Goal: Task Accomplishment & Management: Manage account settings

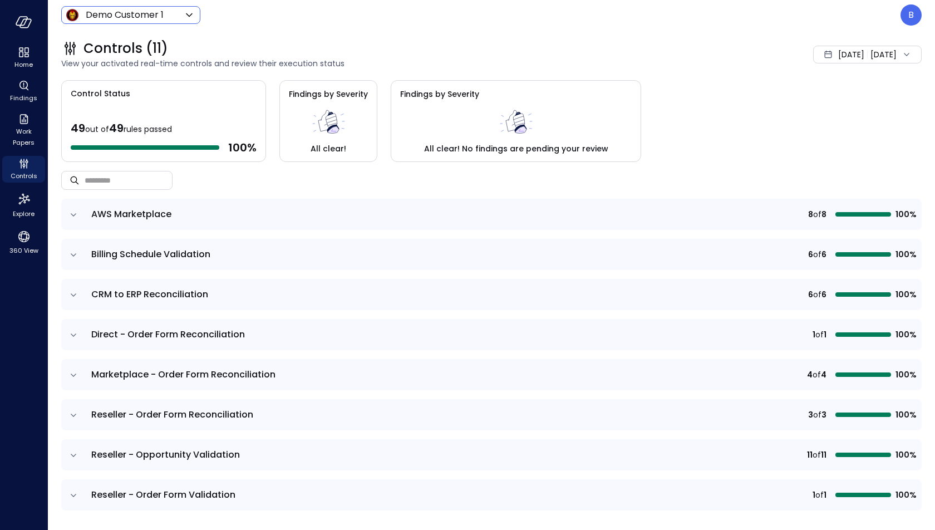
click at [138, 6] on div "Demo Customer 1 ***** ​" at bounding box center [130, 15] width 139 height 18
click at [76, 212] on icon "expand row" at bounding box center [73, 214] width 11 height 11
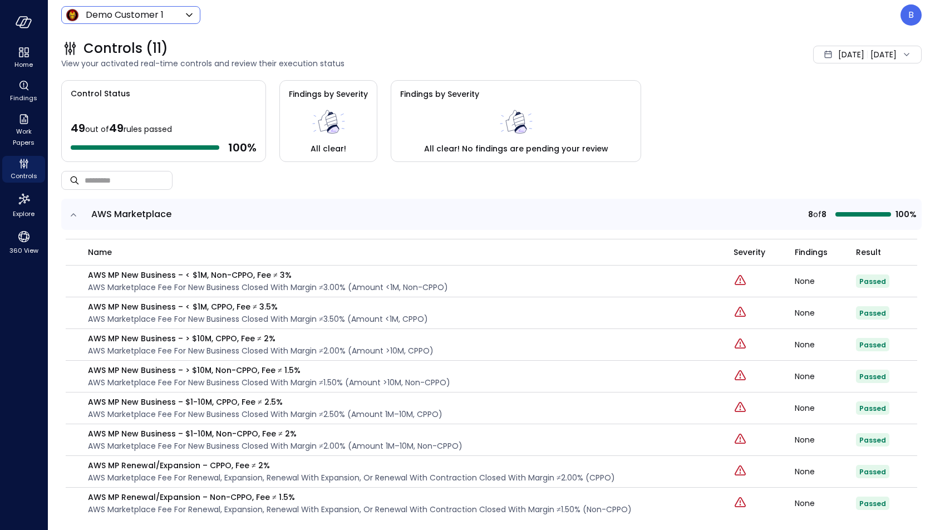
click at [186, 10] on icon at bounding box center [189, 14] width 13 height 13
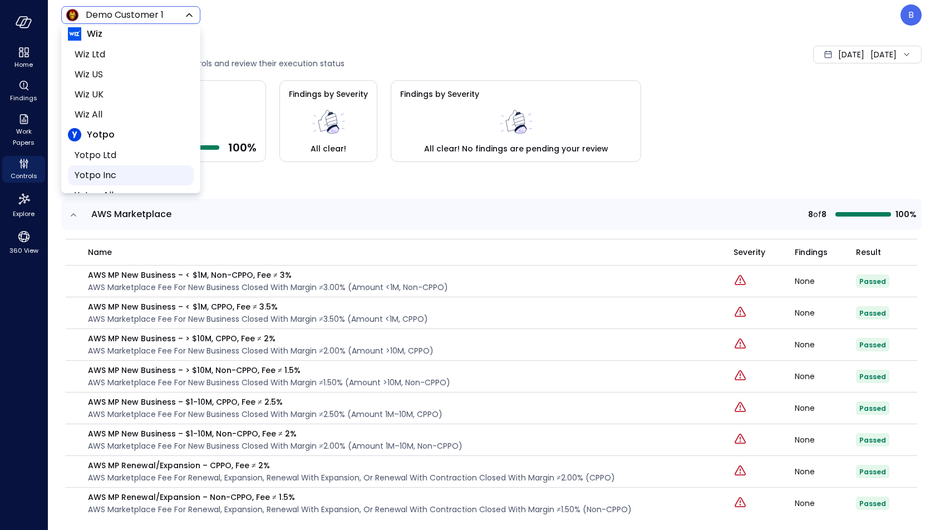
scroll to position [204, 0]
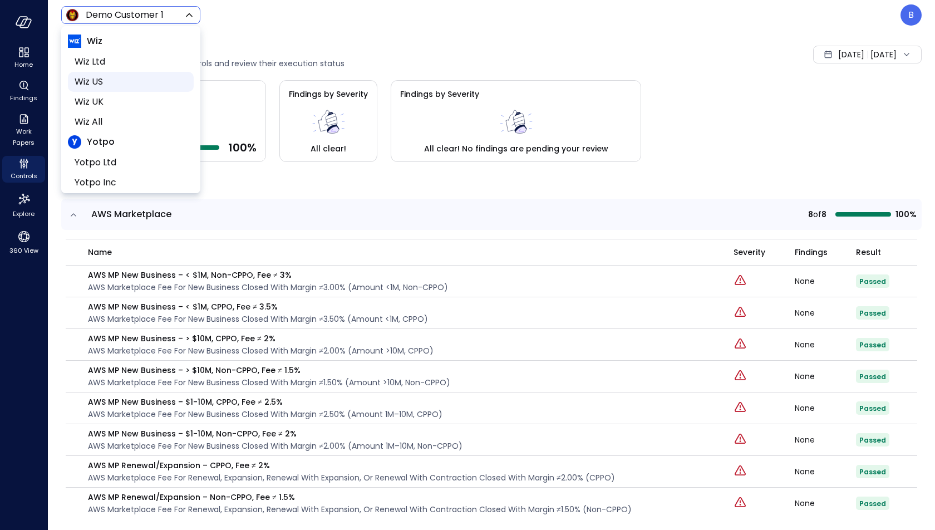
click at [126, 81] on span "Wiz US" at bounding box center [130, 81] width 110 height 13
type input "******"
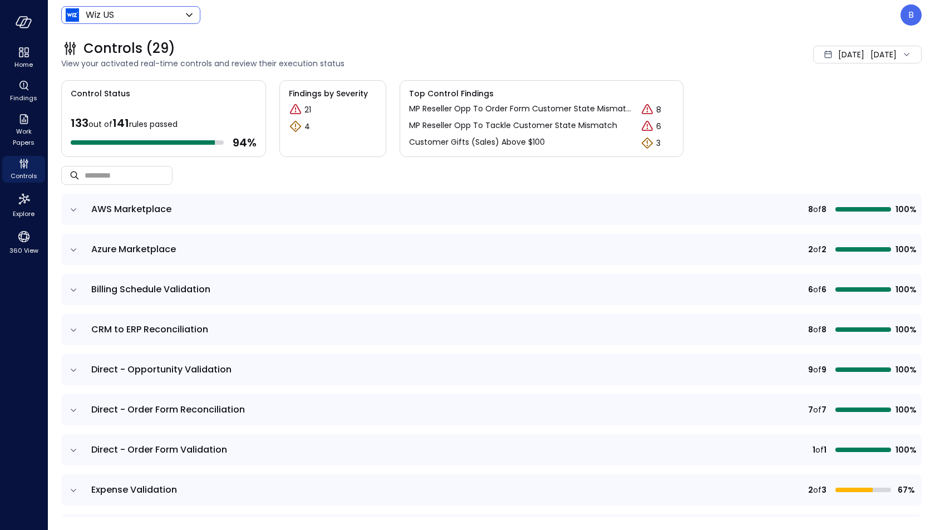
click at [68, 205] on icon "expand row" at bounding box center [73, 209] width 11 height 11
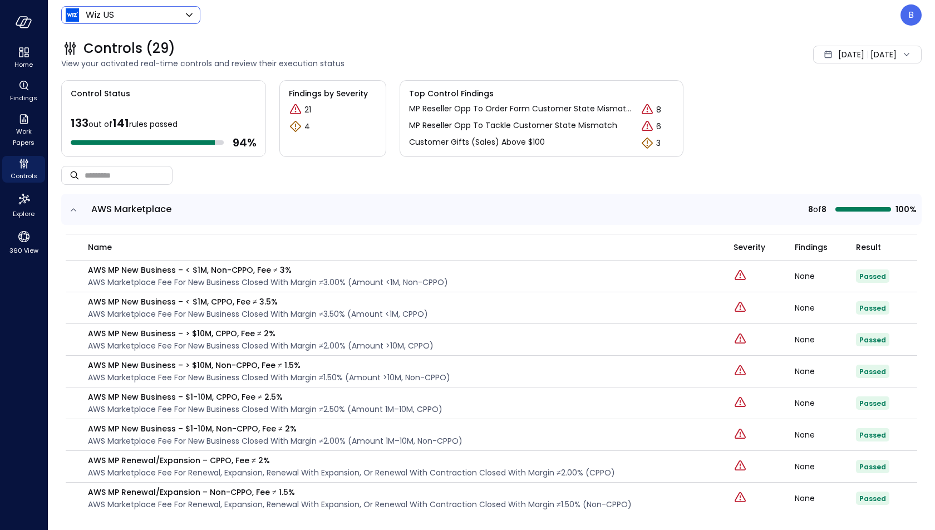
click at [164, 262] on td "AWS MP New Business – < $1M, Non-CPPO, Fee ≠ 3% AWS marketplace fee for new bus…" at bounding box center [400, 276] width 668 height 32
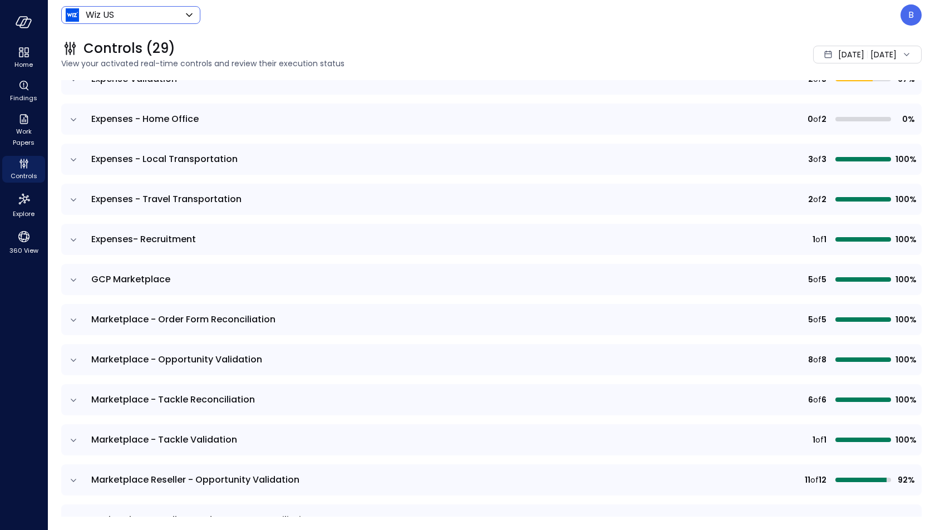
scroll to position [1125, 0]
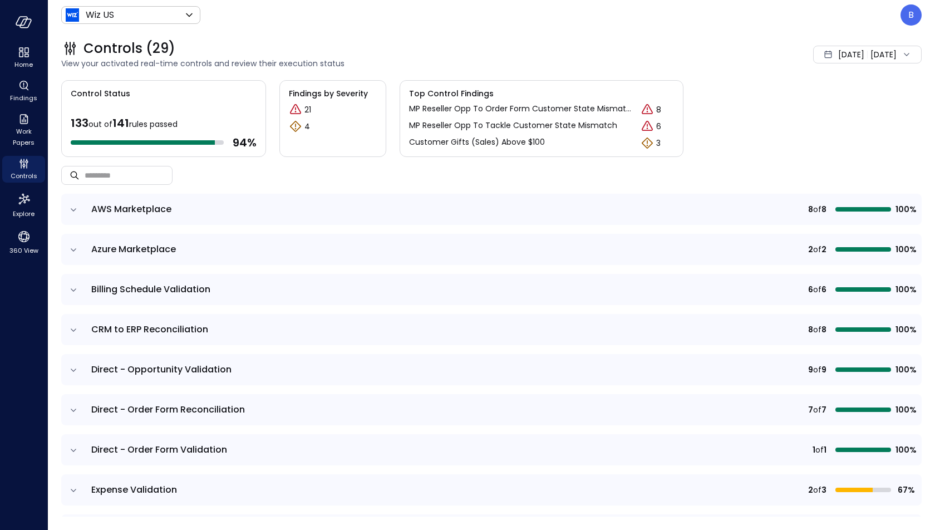
click at [76, 211] on icon "expand row" at bounding box center [73, 209] width 11 height 11
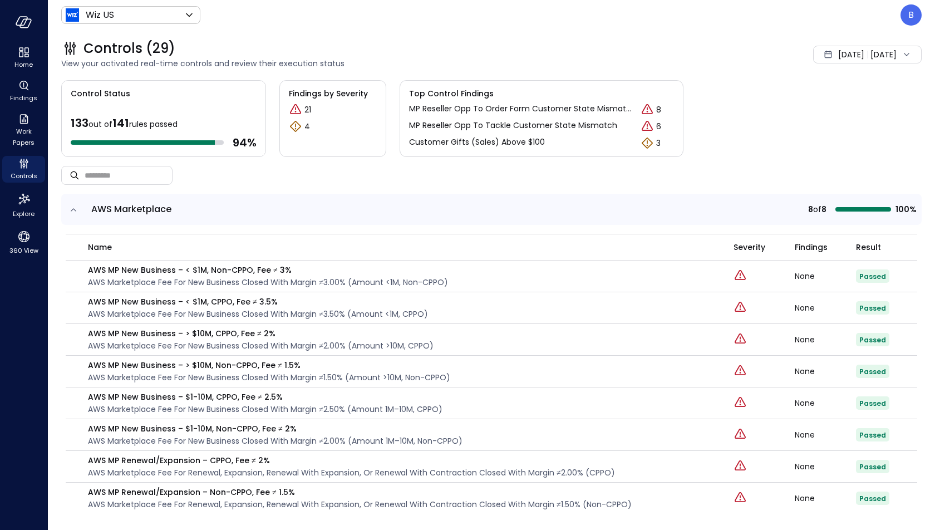
click at [72, 206] on icon "expand row" at bounding box center [73, 209] width 11 height 11
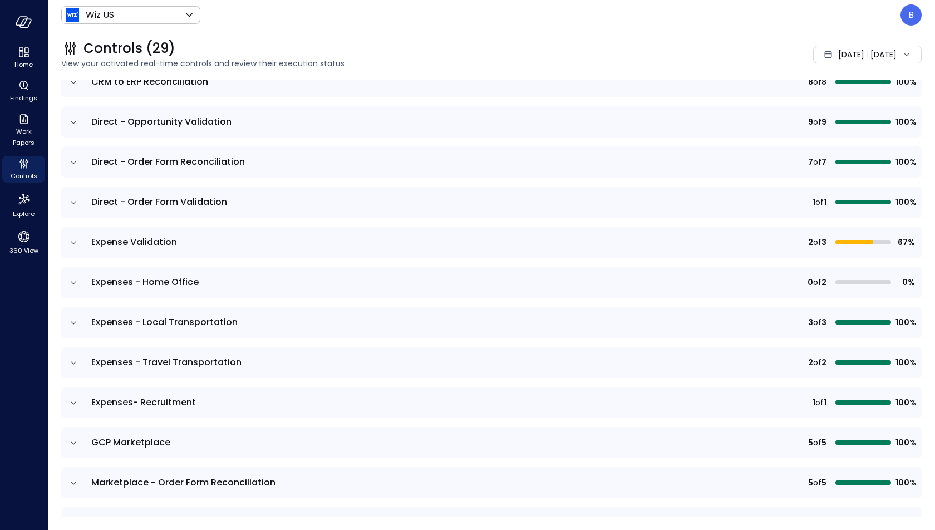
scroll to position [257, 0]
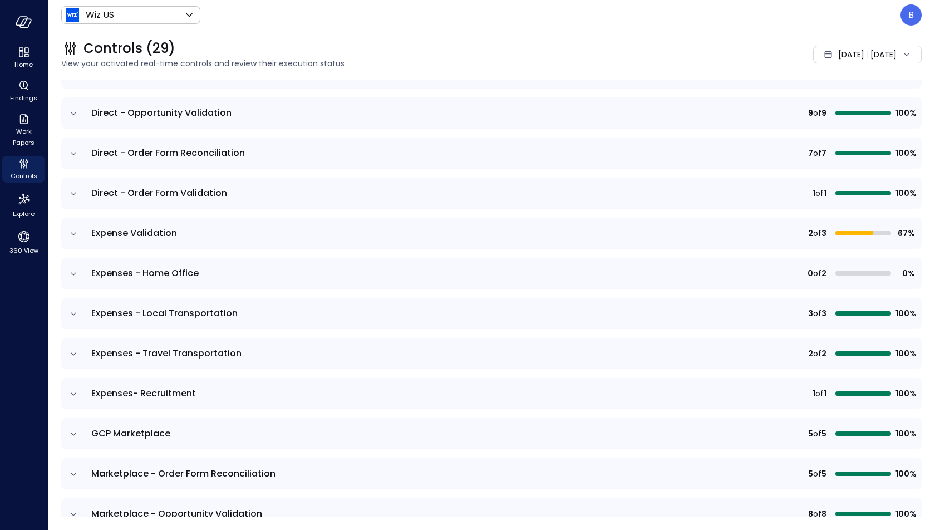
click at [74, 269] on icon "expand row" at bounding box center [73, 273] width 11 height 11
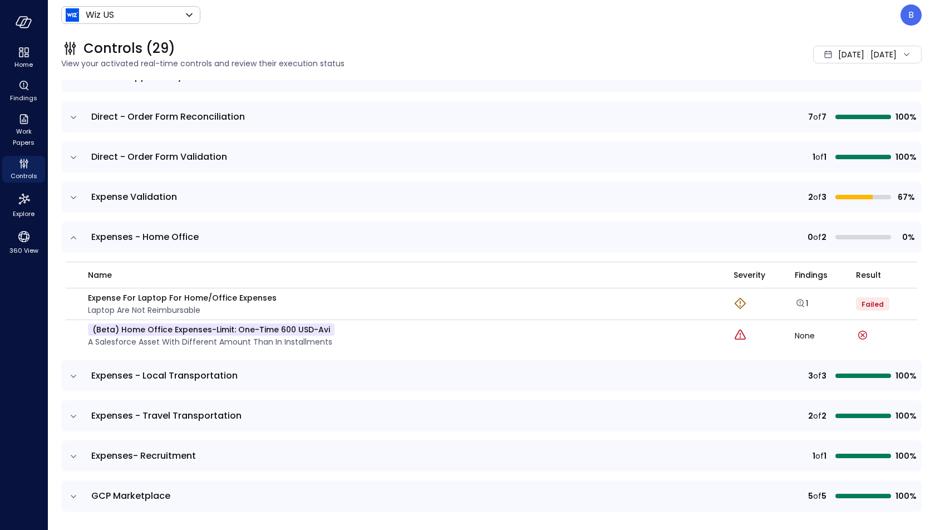
scroll to position [303, 0]
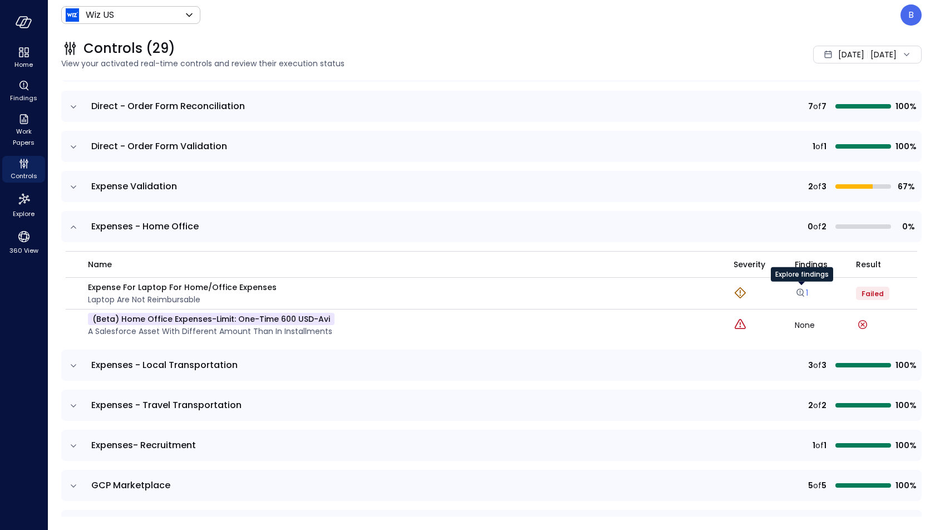
click at [802, 295] on icon "Explore findings" at bounding box center [800, 292] width 11 height 11
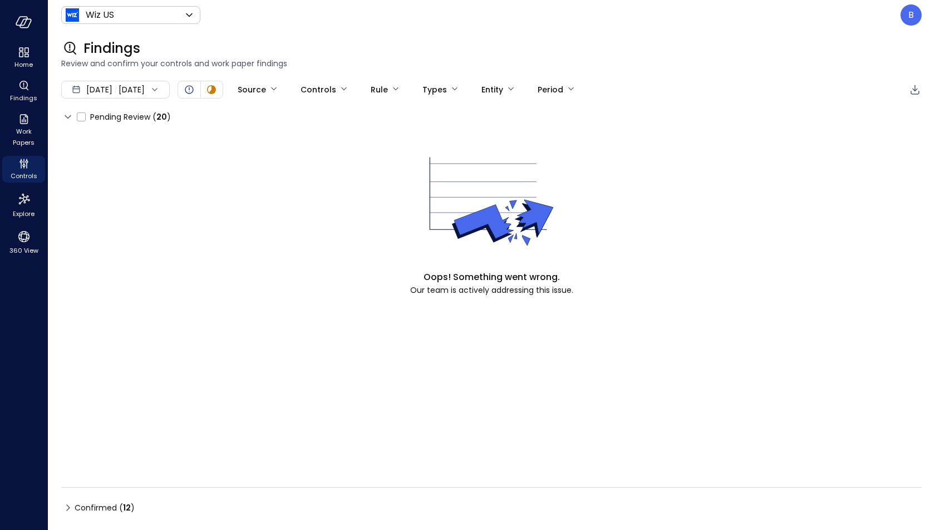
type input "****"
click at [26, 169] on icon "Controls" at bounding box center [23, 163] width 13 height 13
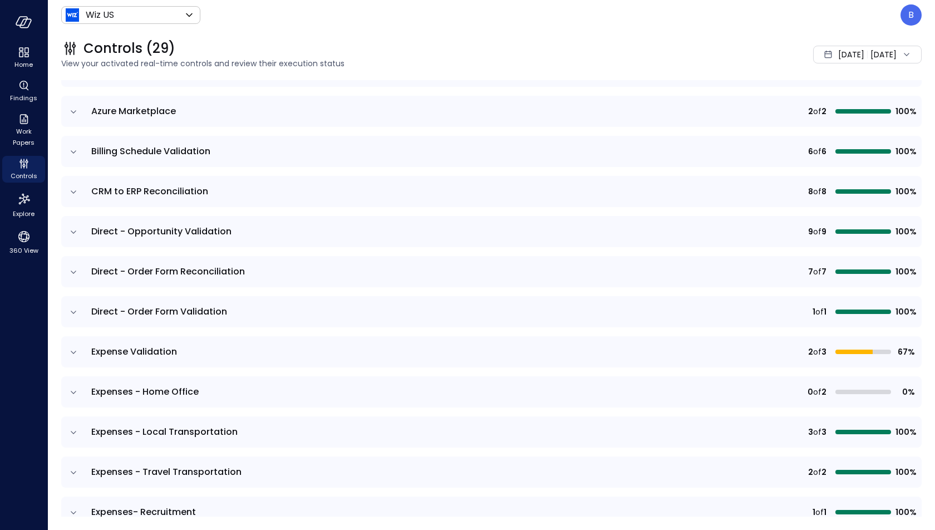
scroll to position [194, 0]
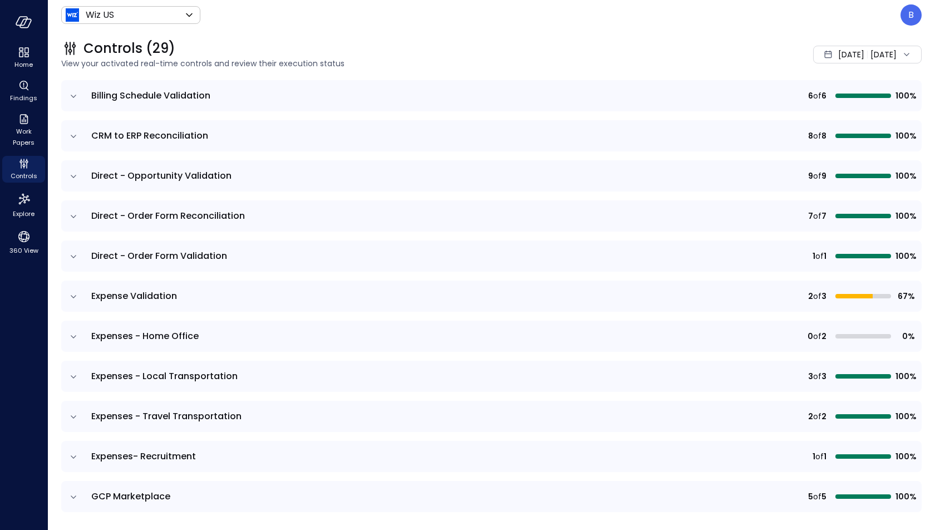
click at [72, 291] on icon "expand row" at bounding box center [73, 296] width 11 height 11
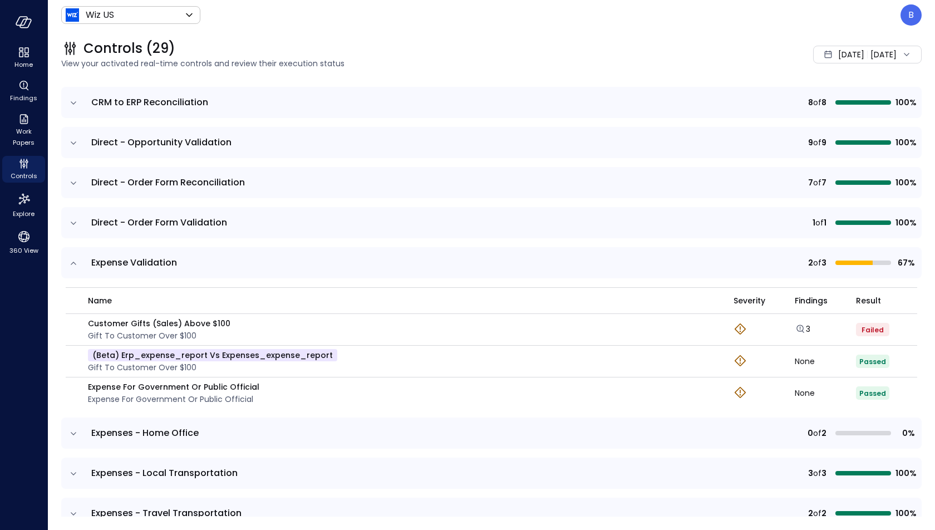
scroll to position [228, 0]
click at [804, 325] on icon "Explore findings" at bounding box center [800, 327] width 11 height 11
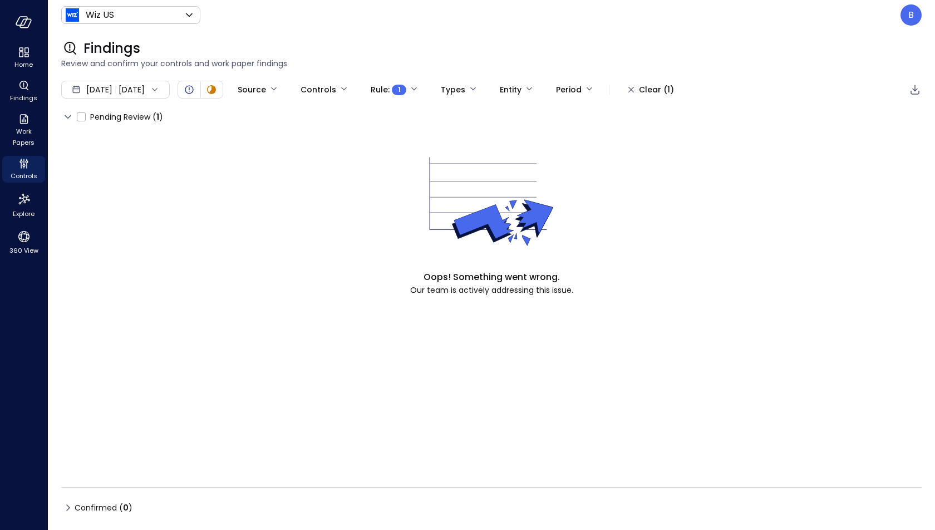
type input "****"
click at [397, 90] on body "Home Findings Work Papers Controls Explore 360 View Wiz US ****** ​ B Findings …" at bounding box center [467, 265] width 935 height 530
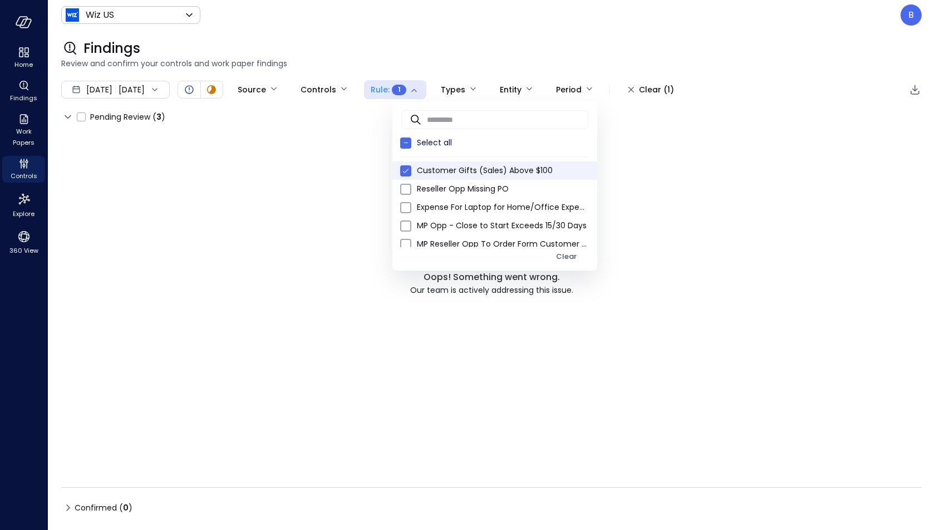
click at [427, 164] on li "Customer Gifts (Sales) Above $100" at bounding box center [494, 170] width 205 height 18
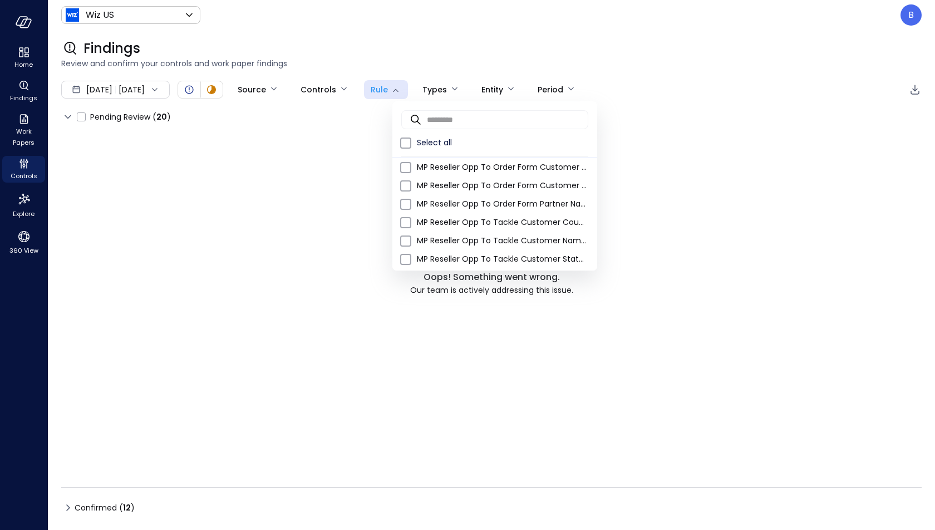
scroll to position [78, 0]
click at [461, 216] on span "MP Reseller Opp To Tackle Customer Country Mismatch" at bounding box center [502, 221] width 171 height 12
type input "****"
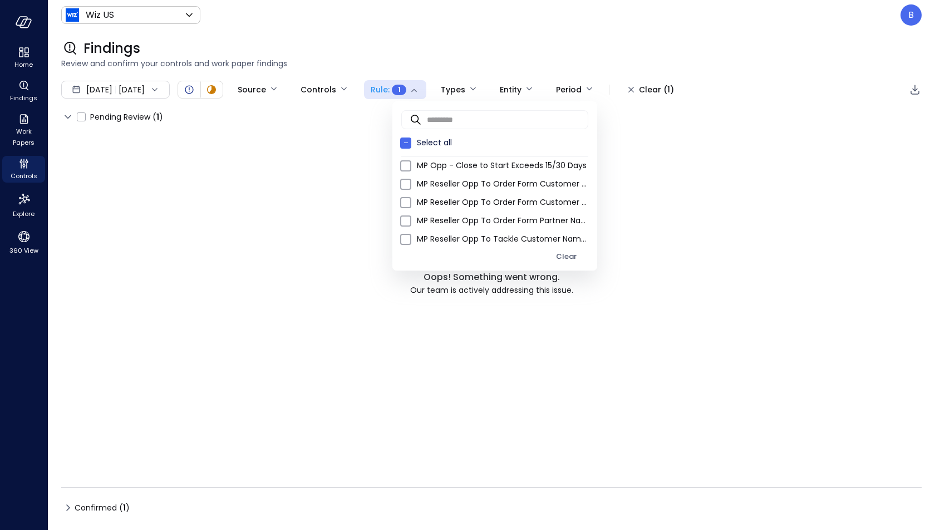
click at [400, 13] on div at bounding box center [467, 265] width 935 height 530
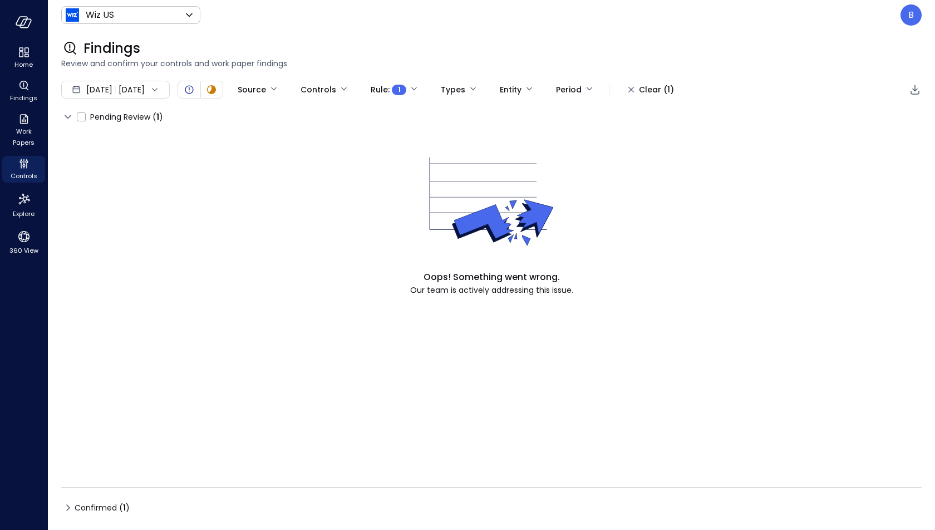
click at [156, 91] on div "Sep 1, 2025 Sep 8, 2025" at bounding box center [115, 90] width 109 height 18
click at [136, 137] on li "August 2025" at bounding box center [121, 138] width 88 height 18
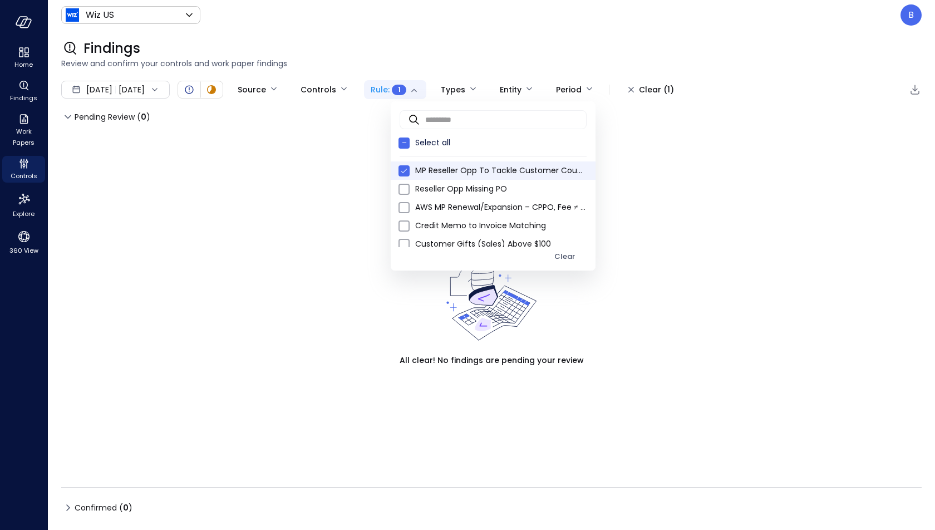
click at [421, 93] on body "Home Findings Work Papers Controls Explore 360 View Wiz US ****** ​ B Findings …" at bounding box center [467, 265] width 935 height 530
click at [437, 174] on span "MP Reseller Opp To Tackle Customer Country Mismatch" at bounding box center [500, 171] width 171 height 12
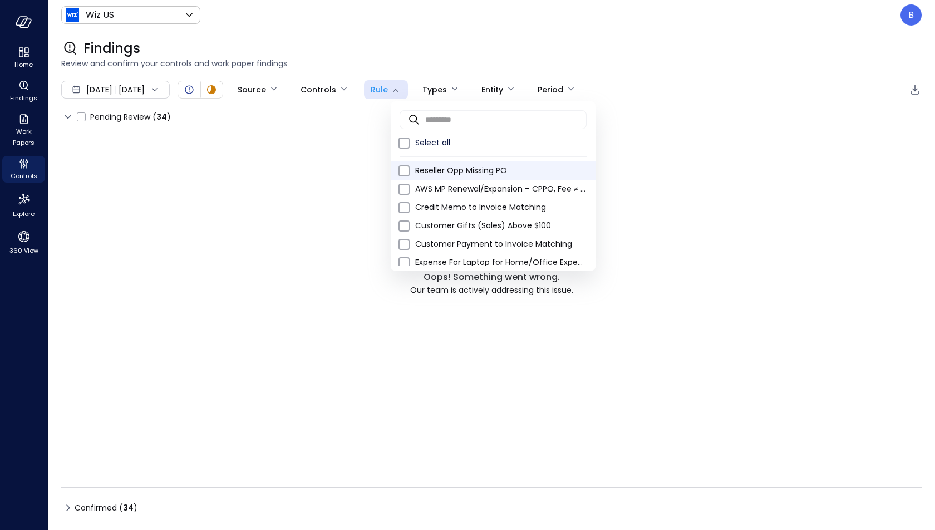
click at [447, 173] on span "Reseller Opp Missing PO" at bounding box center [500, 171] width 171 height 12
type input "****"
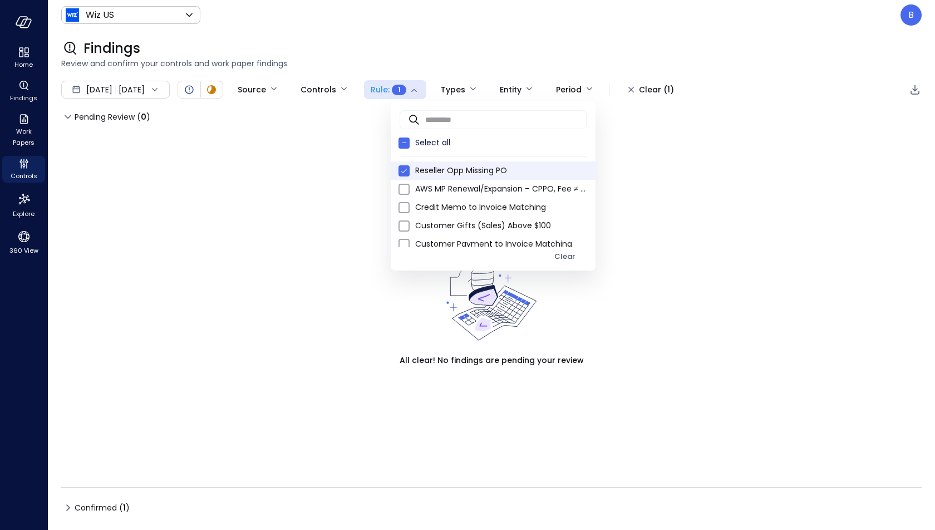
click at [423, 40] on div at bounding box center [467, 265] width 935 height 530
click at [420, 91] on body "Home Findings Work Papers Controls Explore 360 View Wiz US ****** ​ B Findings …" at bounding box center [467, 265] width 935 height 530
click at [281, 54] on div at bounding box center [467, 265] width 935 height 530
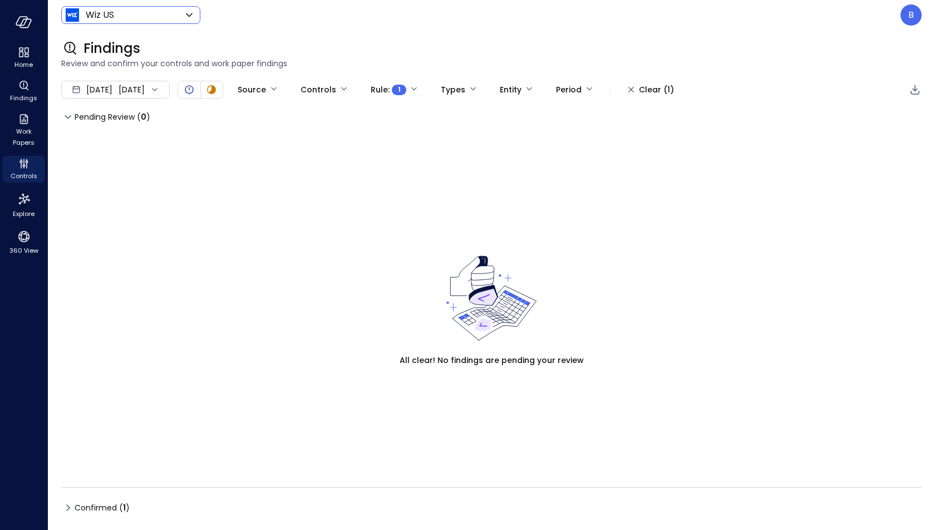
click at [166, 15] on body "Home Findings Work Papers Controls Explore 360 View Wiz US ****** ​ B Findings …" at bounding box center [467, 265] width 935 height 530
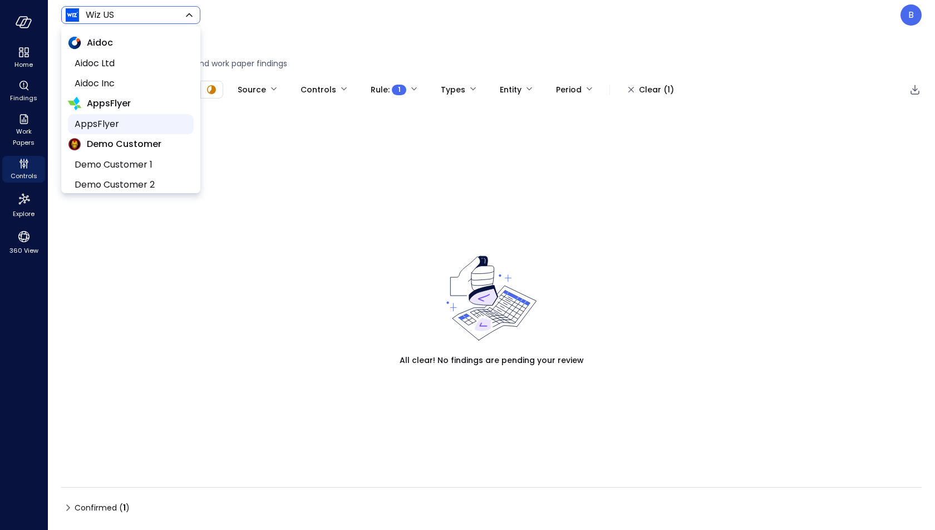
click at [133, 124] on span "AppsFlyer" at bounding box center [130, 123] width 110 height 13
type input "*******"
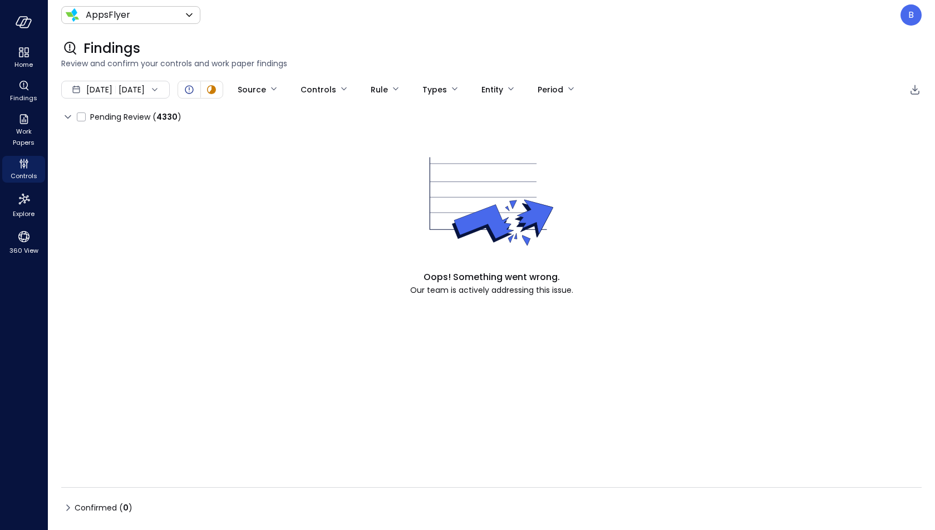
click at [170, 88] on div "Aug 1, 2025 Sep 1, 2025" at bounding box center [115, 90] width 109 height 18
click at [141, 148] on li "Current Year 2025" at bounding box center [121, 156] width 88 height 18
click at [914, 14] on div "B" at bounding box center [910, 14] width 21 height 21
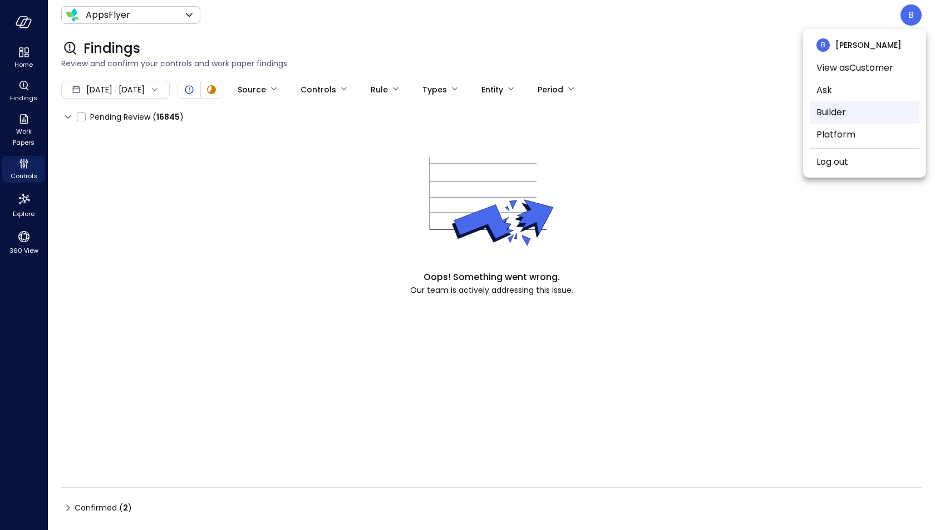
click at [841, 112] on li "Builder" at bounding box center [865, 112] width 110 height 22
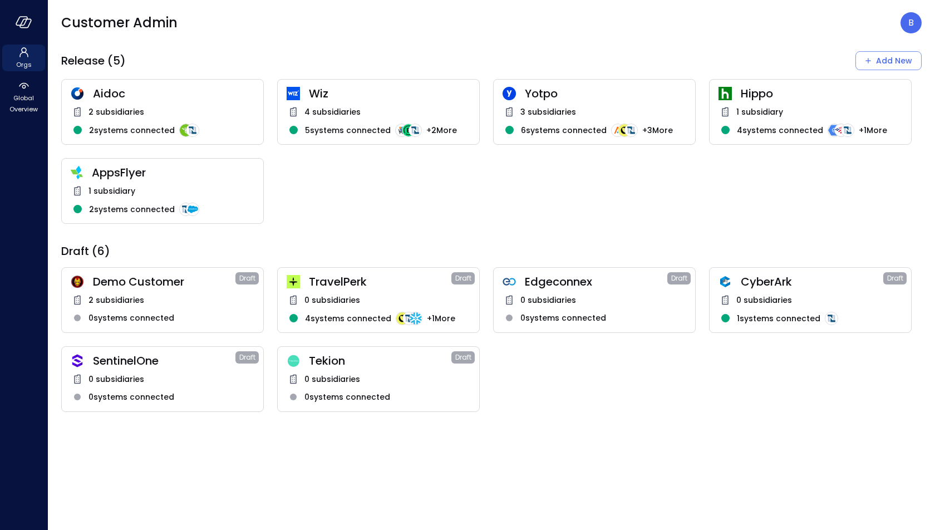
click at [367, 364] on span "Tekion" at bounding box center [380, 360] width 142 height 14
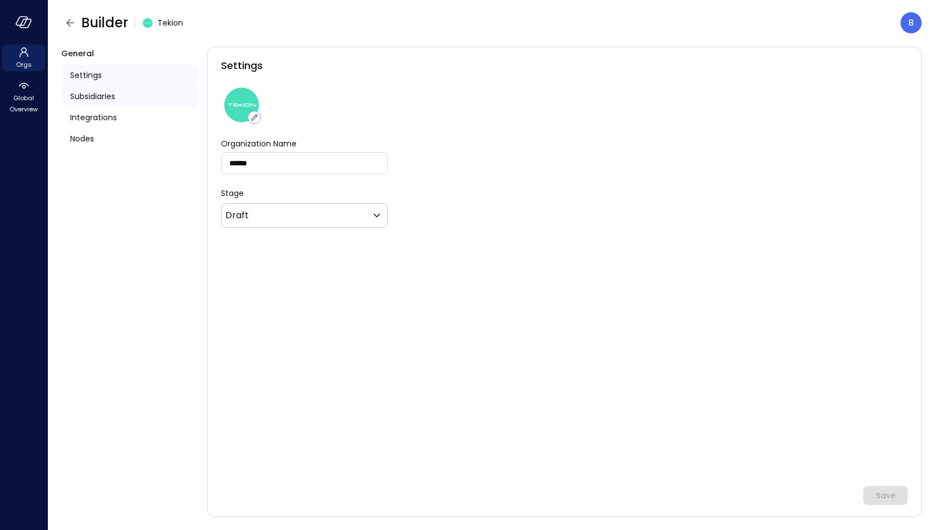
click at [121, 87] on div "Subsidiaries" at bounding box center [129, 96] width 137 height 21
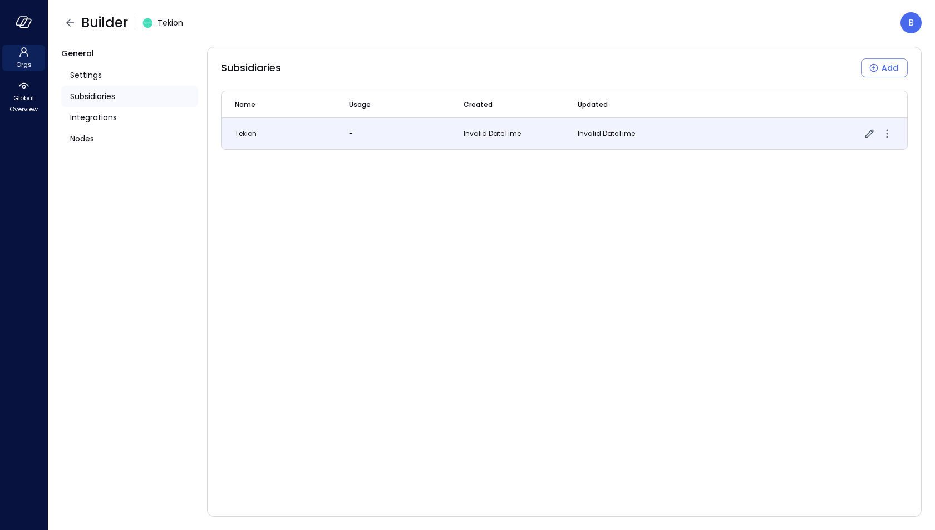
click at [889, 132] on icon "more" at bounding box center [886, 133] width 13 height 13
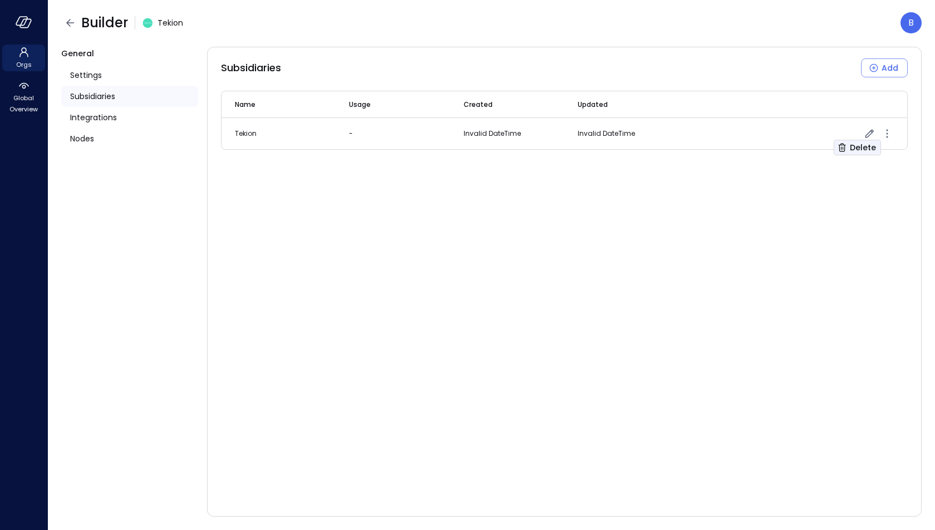
click at [871, 146] on div "Delete" at bounding box center [863, 148] width 26 height 14
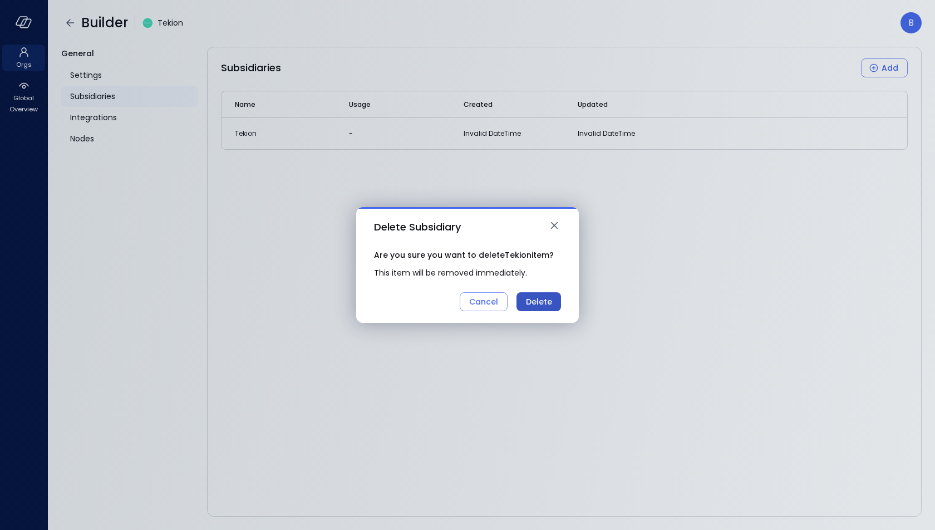
click at [548, 301] on div "Delete" at bounding box center [539, 302] width 26 height 14
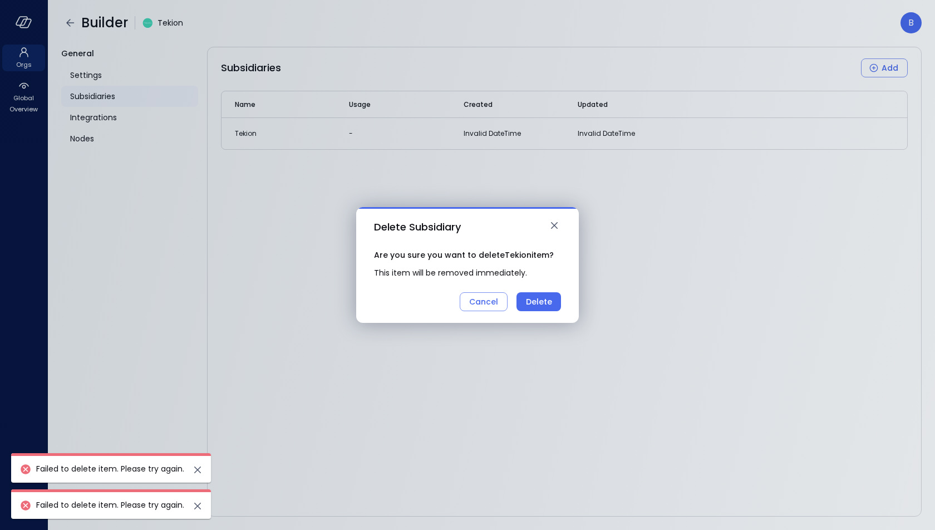
click at [199, 471] on icon "close" at bounding box center [197, 469] width 7 height 7
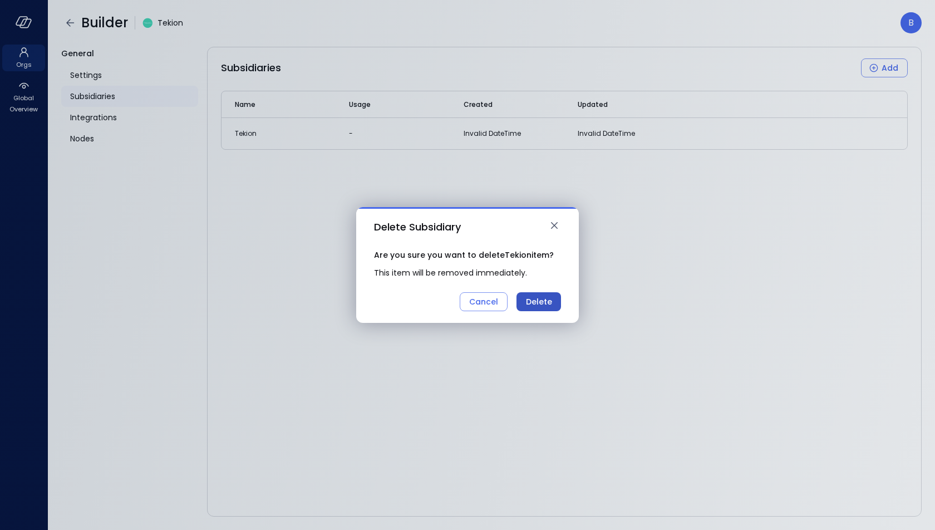
click at [540, 299] on div "Delete" at bounding box center [539, 302] width 26 height 14
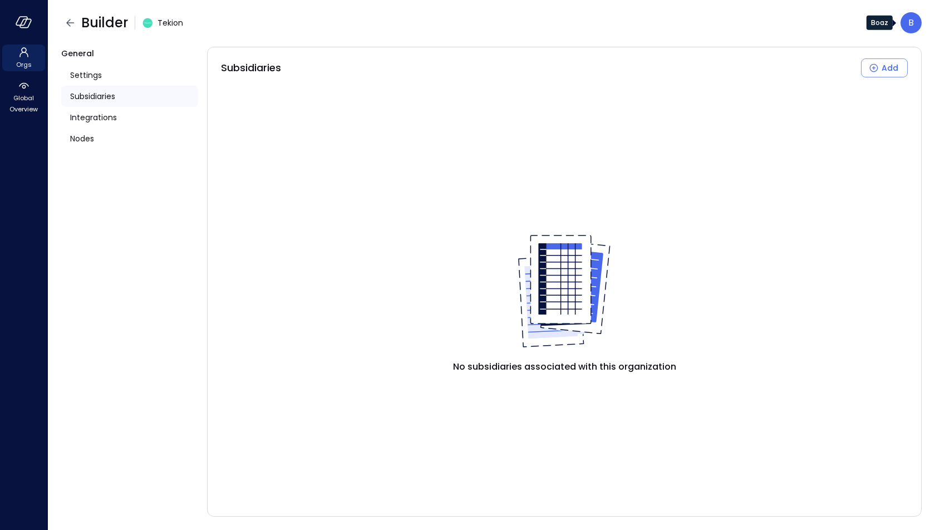
click at [907, 27] on div "B" at bounding box center [910, 22] width 21 height 21
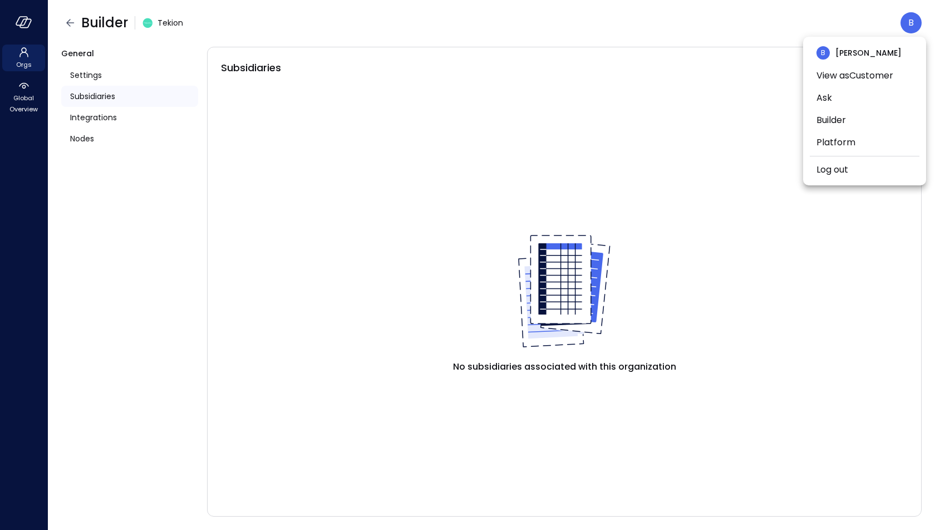
click at [722, 158] on div at bounding box center [467, 265] width 935 height 530
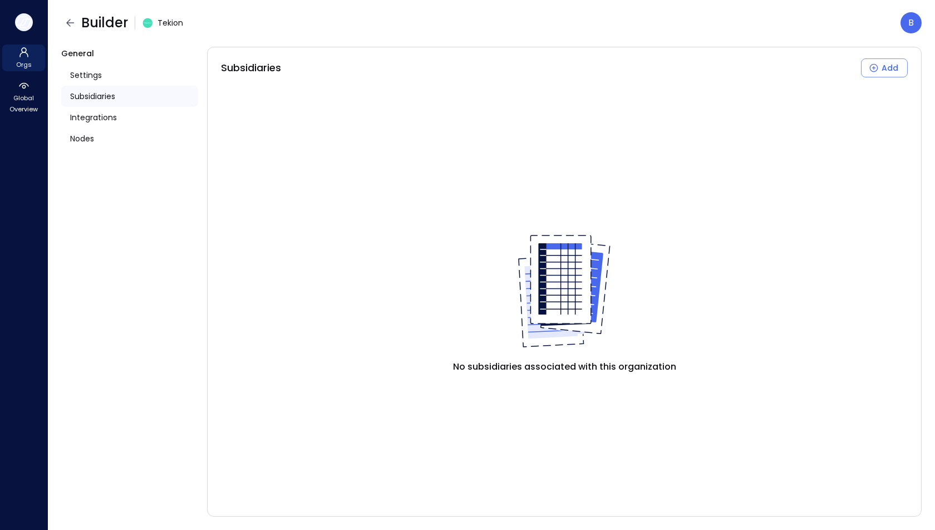
click at [29, 21] on icon "button" at bounding box center [24, 22] width 17 height 12
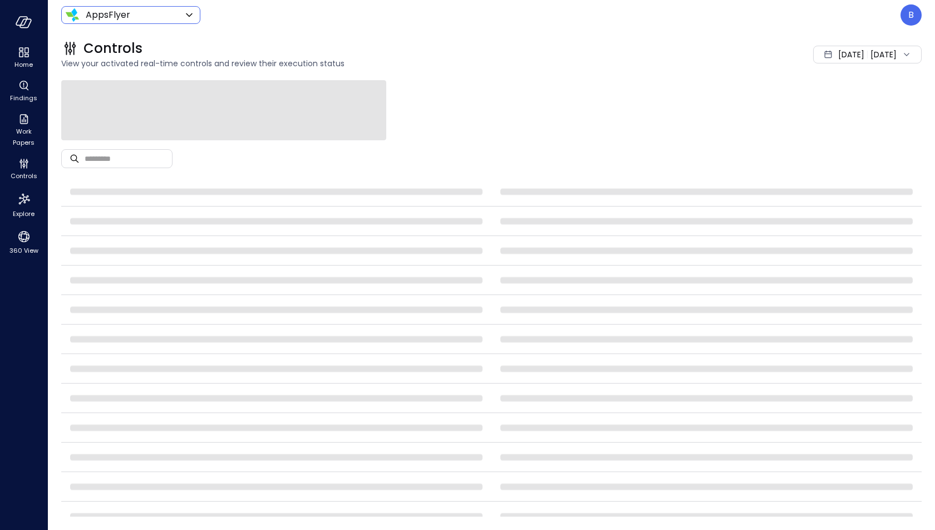
click at [139, 17] on body "Home Findings Work Papers Controls Explore 360 View AppsFlyer ******* ​ B Contr…" at bounding box center [467, 265] width 935 height 530
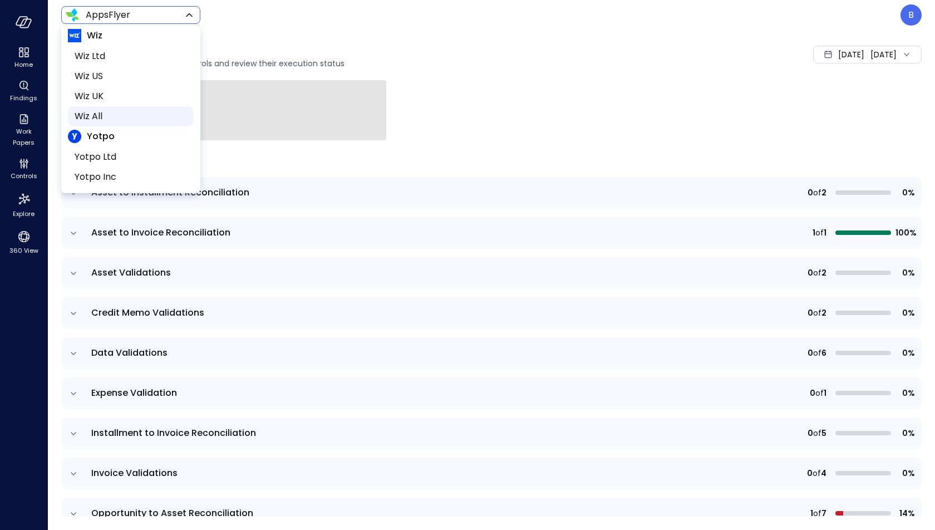
scroll to position [202, 0]
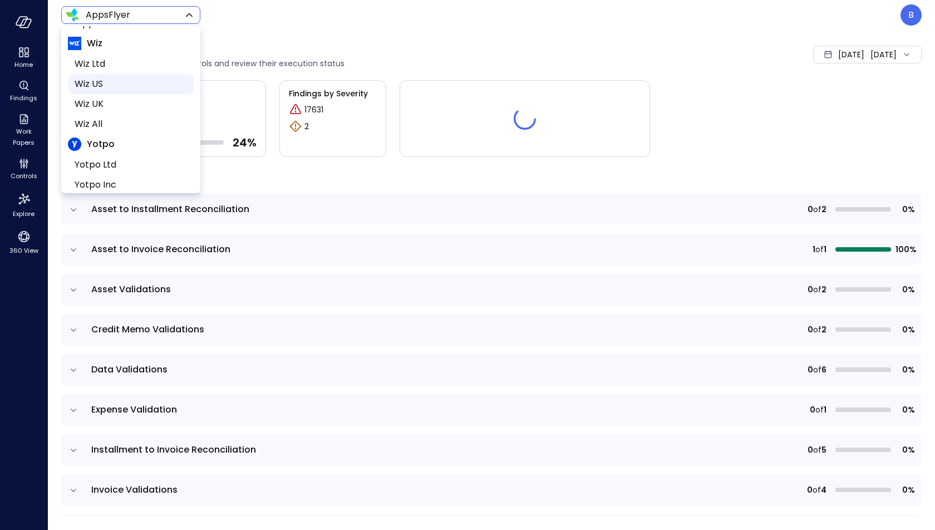
click at [129, 85] on span "Wiz US" at bounding box center [130, 83] width 110 height 13
type input "******"
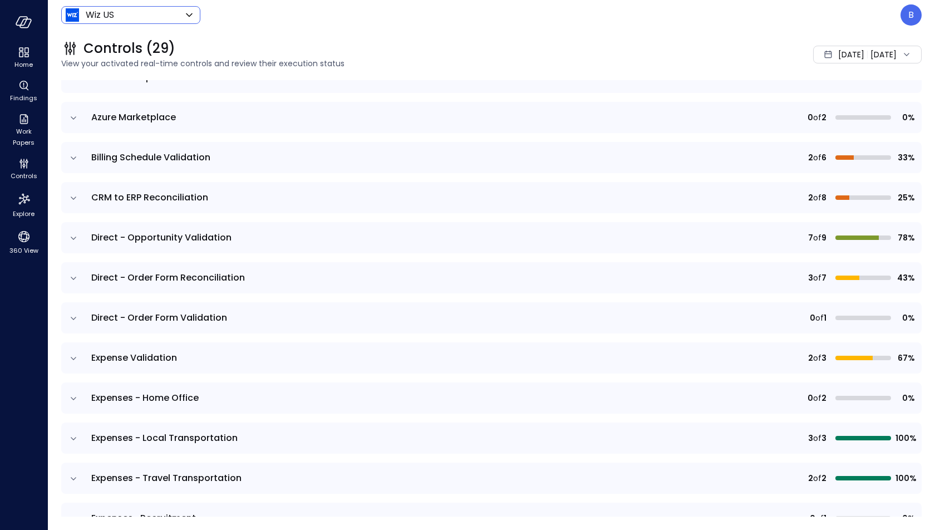
scroll to position [136, 0]
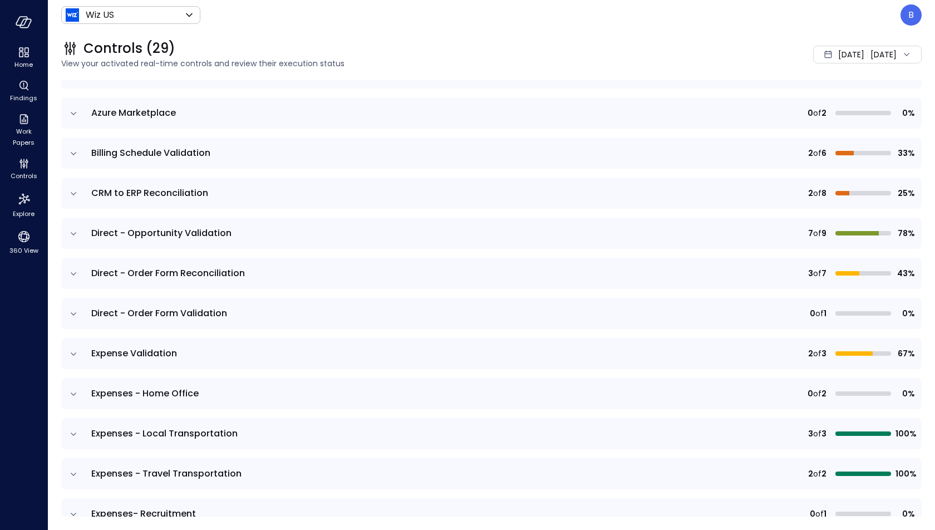
click at [73, 352] on icon "expand row" at bounding box center [73, 353] width 11 height 11
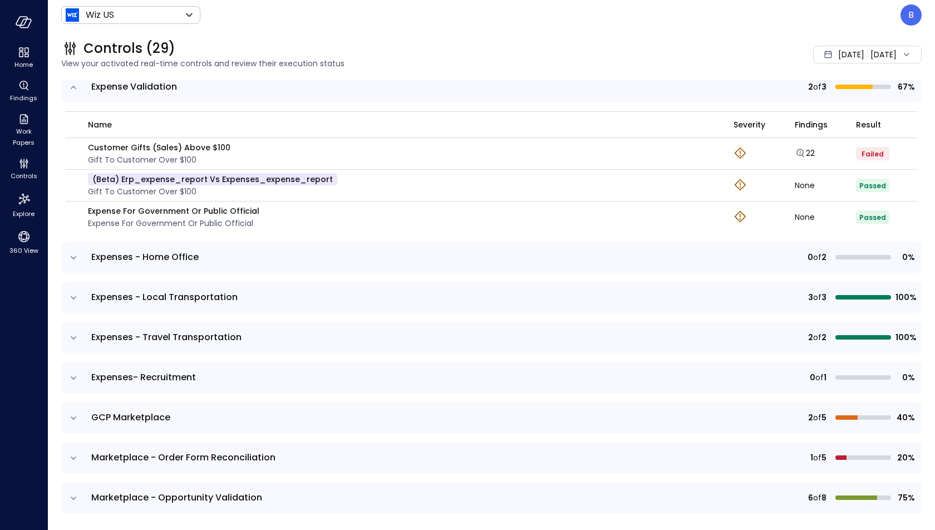
scroll to position [417, 0]
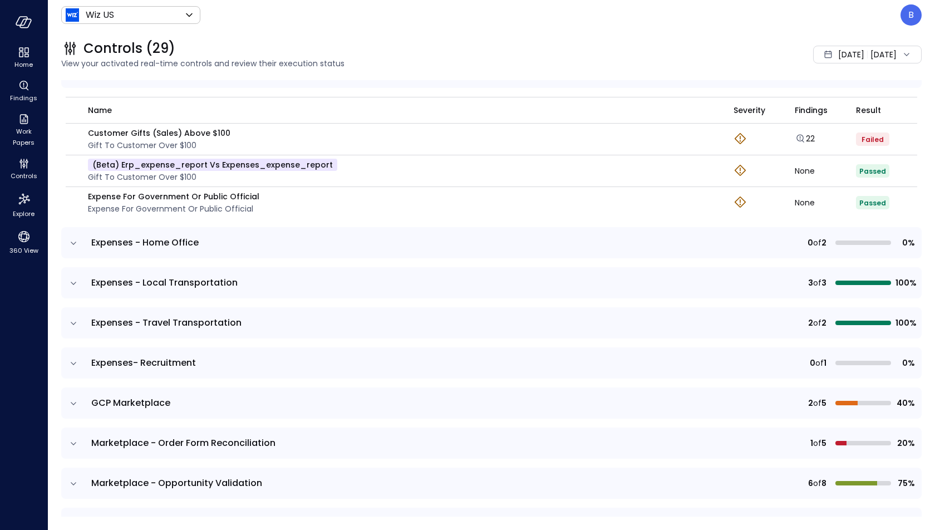
click at [72, 319] on icon "expand row" at bounding box center [73, 323] width 11 height 11
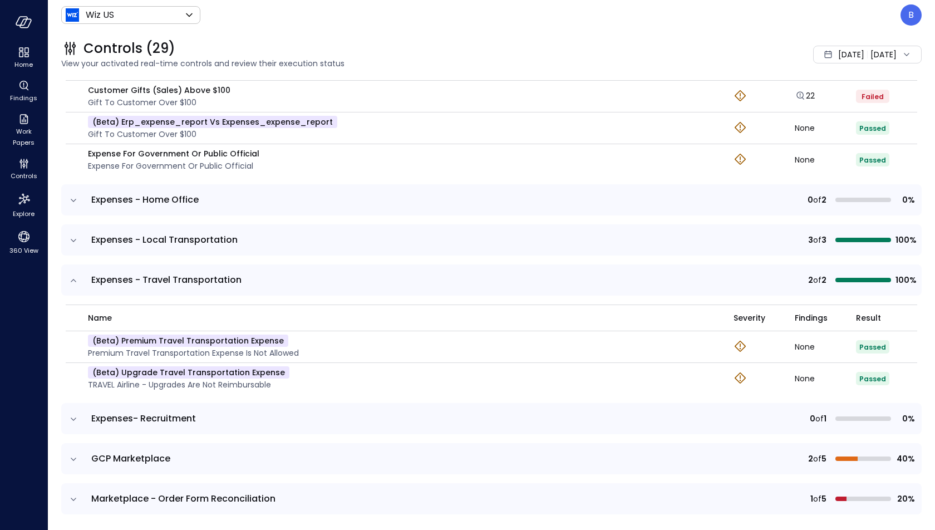
scroll to position [462, 0]
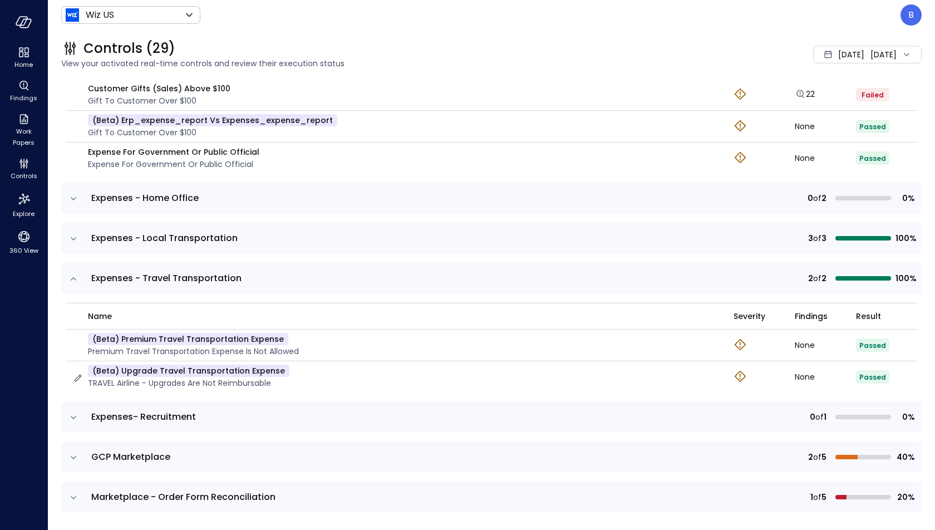
click at [207, 368] on p "(beta) Upgrade Travel Transportation Expense" at bounding box center [188, 371] width 201 height 12
click at [80, 372] on icon "button" at bounding box center [77, 377] width 11 height 11
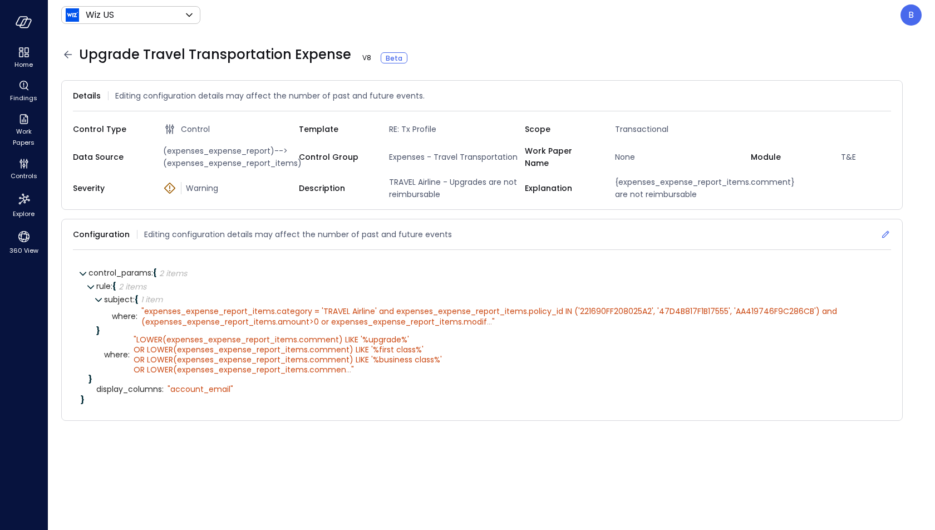
click at [885, 233] on icon at bounding box center [885, 234] width 7 height 7
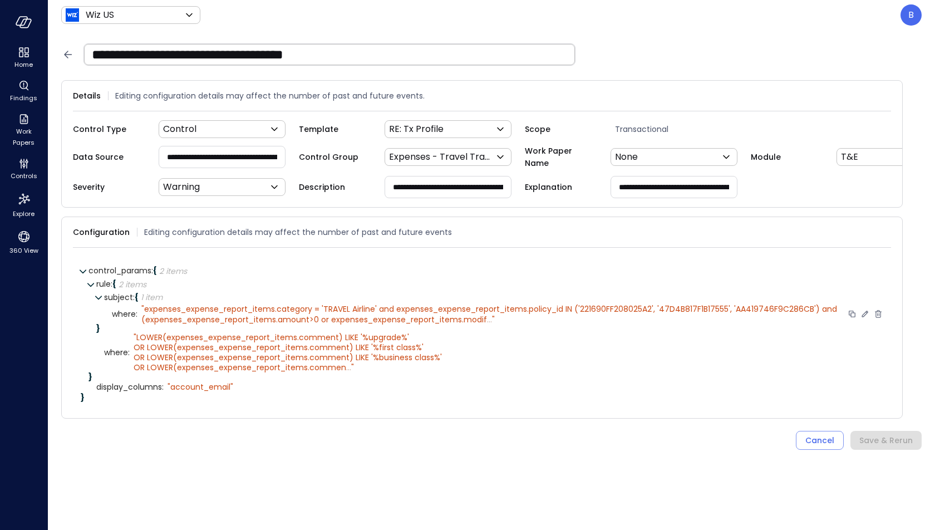
click at [863, 311] on icon at bounding box center [865, 314] width 6 height 6
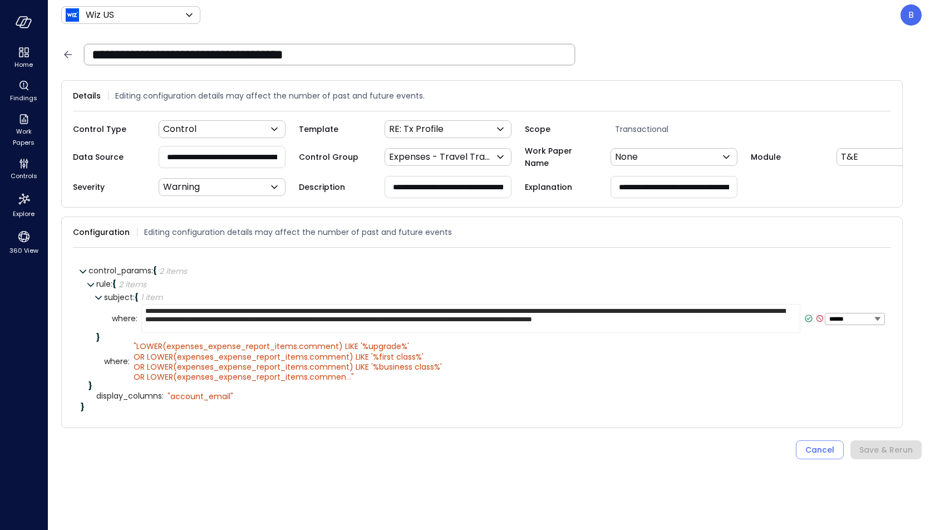
click at [489, 324] on textarea "**********" at bounding box center [470, 318] width 659 height 29
click at [173, 356] on span "LOWER(expenses_expense_report_items.comment) LIKE '%upgrade%' OR LOWER(expenses…" at bounding box center [288, 362] width 308 height 42
click at [461, 356] on icon at bounding box center [464, 361] width 10 height 10
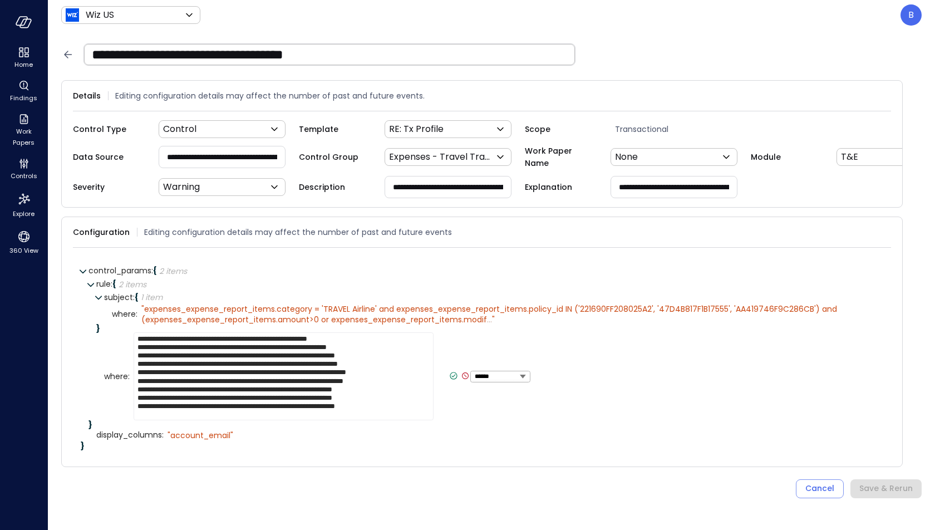
click at [224, 150] on input "**********" at bounding box center [222, 156] width 126 height 21
click at [288, 303] on span "expenses_expense_report_items.category = 'TRAVEL Airline' and expenses_expense_…" at bounding box center [490, 313] width 698 height 21
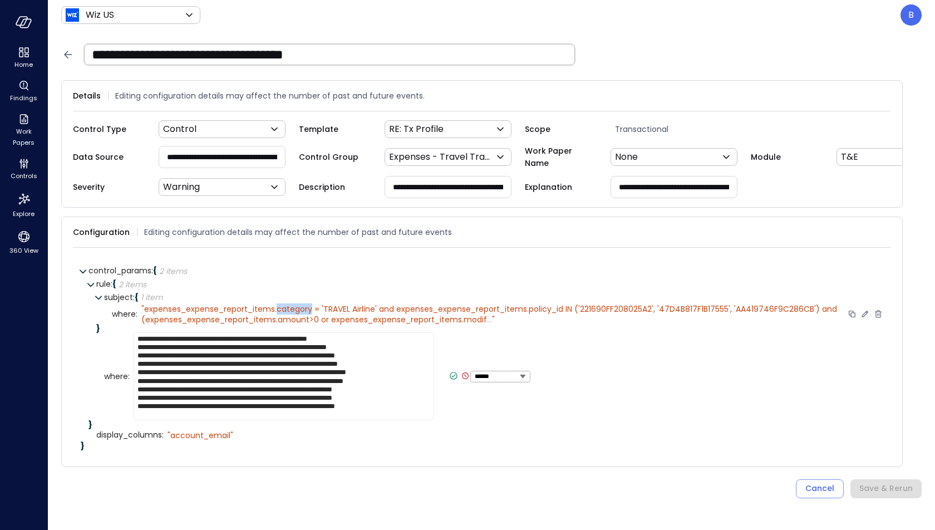
click at [288, 303] on span "expenses_expense_report_items.category = 'TRAVEL Airline' and expenses_expense_…" at bounding box center [490, 313] width 698 height 21
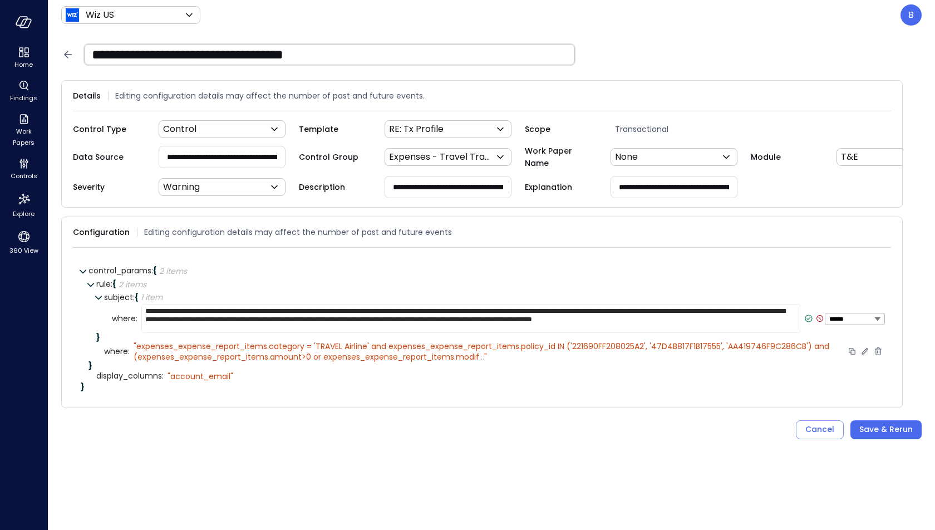
click at [288, 304] on textarea "**********" at bounding box center [470, 318] width 659 height 29
click at [516, 314] on textarea "**********" at bounding box center [470, 318] width 659 height 29
click at [451, 318] on textarea "**********" at bounding box center [470, 318] width 659 height 29
click at [868, 348] on icon at bounding box center [865, 351] width 6 height 6
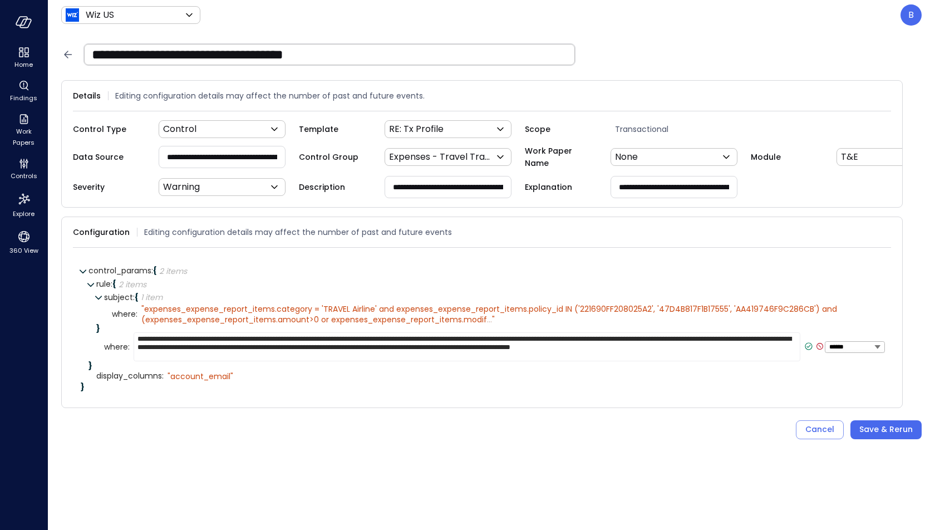
click at [425, 354] on textarea "**********" at bounding box center [467, 346] width 667 height 29
click at [587, 378] on div "display_columns : " account_email"" at bounding box center [489, 376] width 787 height 13
click at [819, 343] on icon at bounding box center [820, 346] width 10 height 10
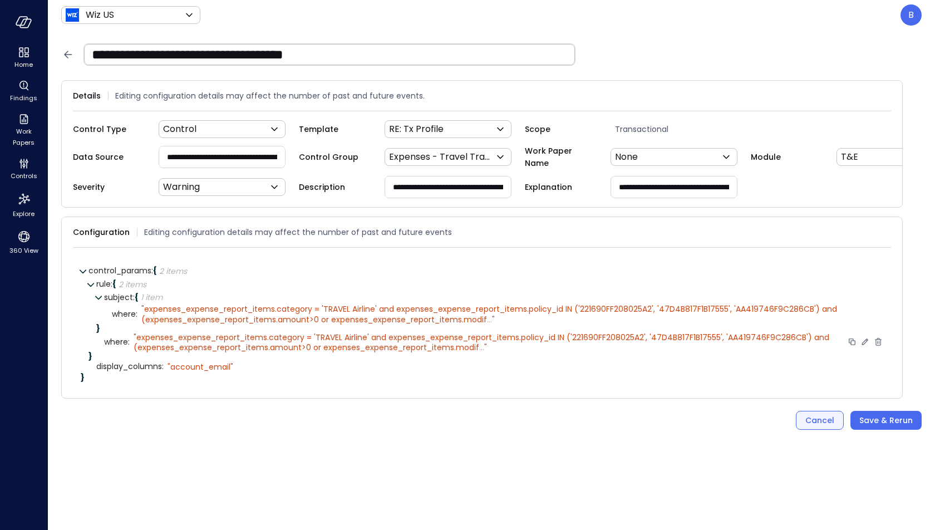
click at [809, 413] on div "Cancel" at bounding box center [819, 420] width 29 height 14
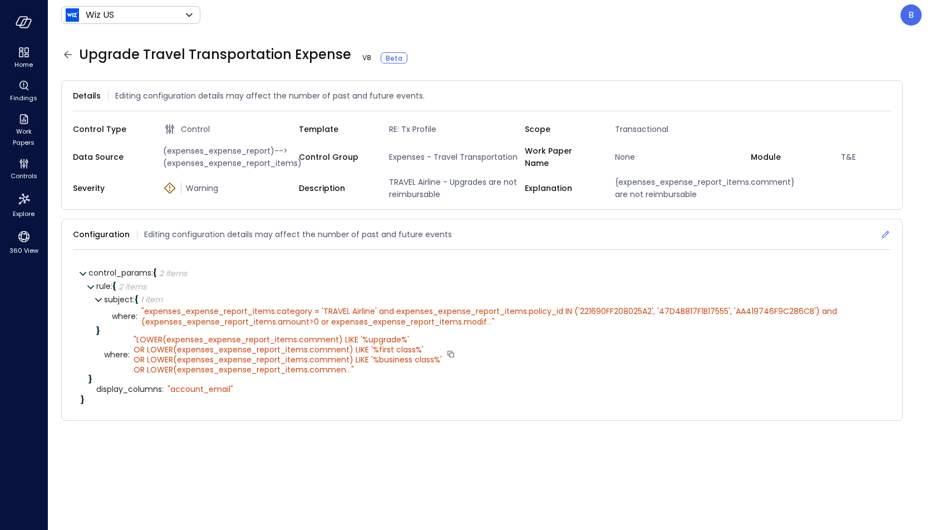
click at [885, 231] on icon at bounding box center [885, 234] width 11 height 11
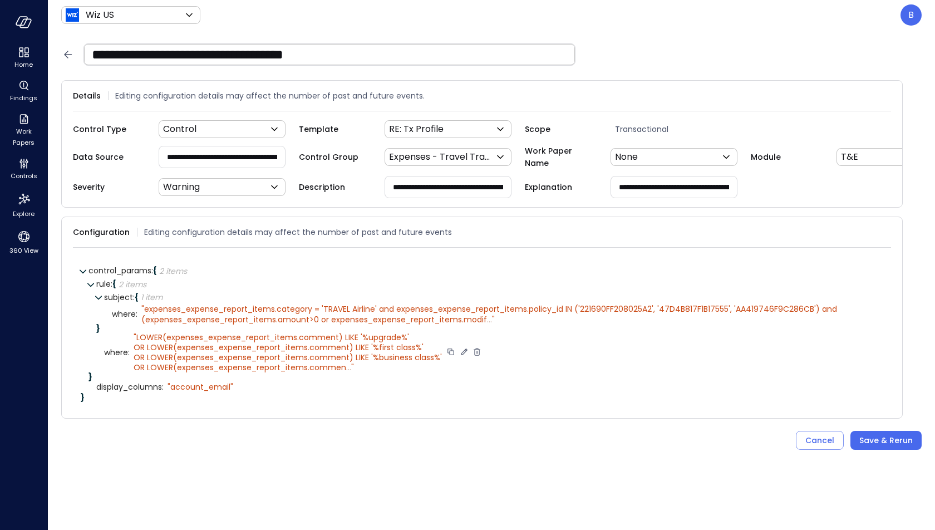
click at [463, 349] on icon at bounding box center [464, 352] width 10 height 10
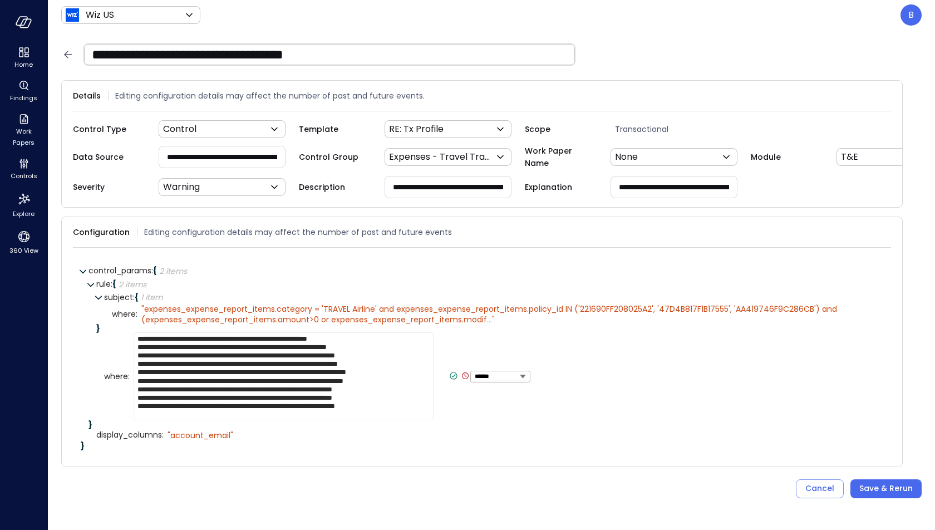
click at [366, 351] on textarea "**********" at bounding box center [284, 376] width 300 height 88
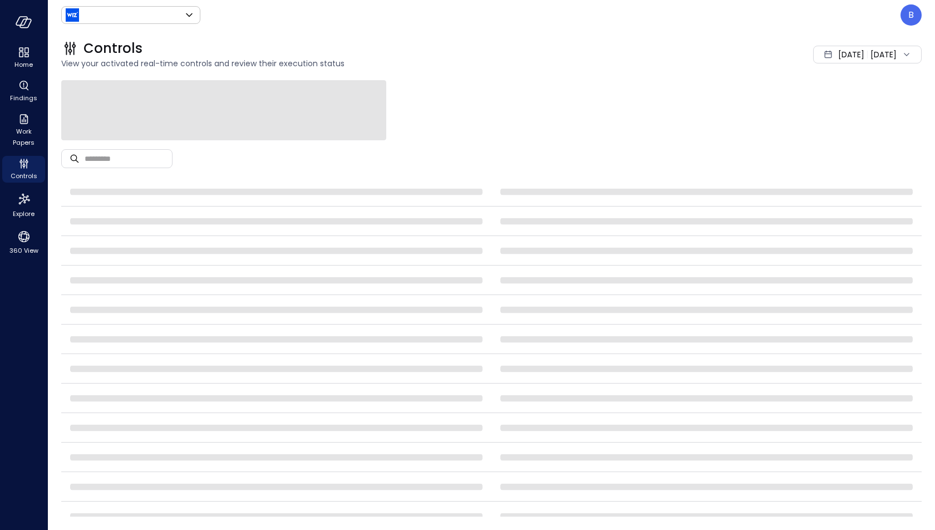
type input "******"
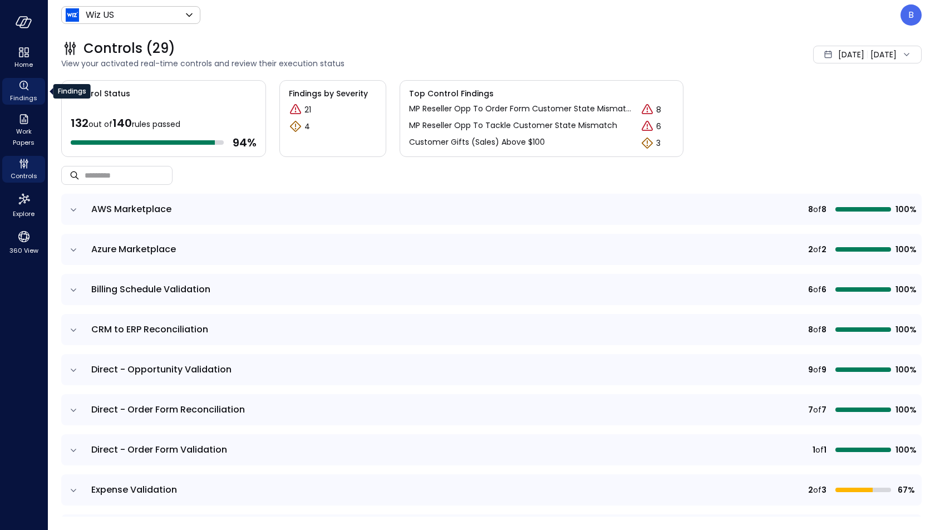
click at [28, 92] on span "Findings" at bounding box center [23, 97] width 27 height 11
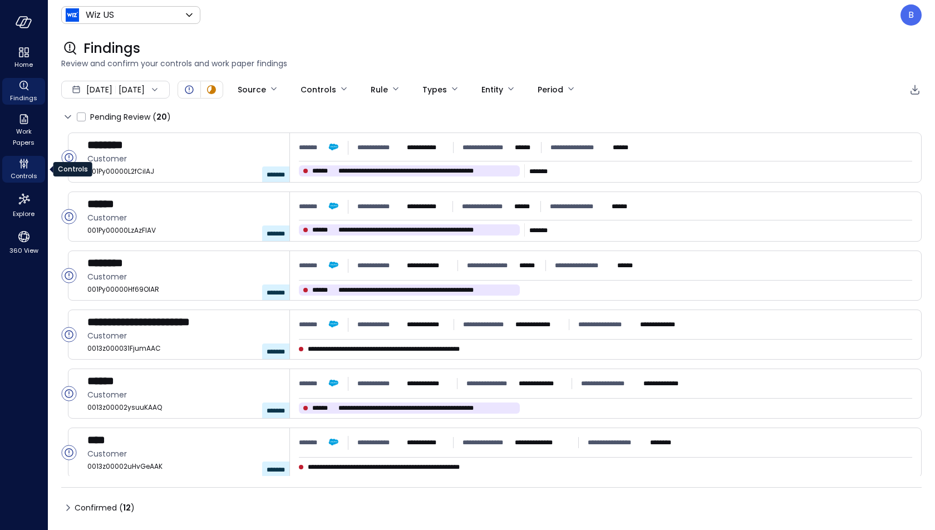
click at [22, 177] on span "Controls" at bounding box center [24, 175] width 27 height 11
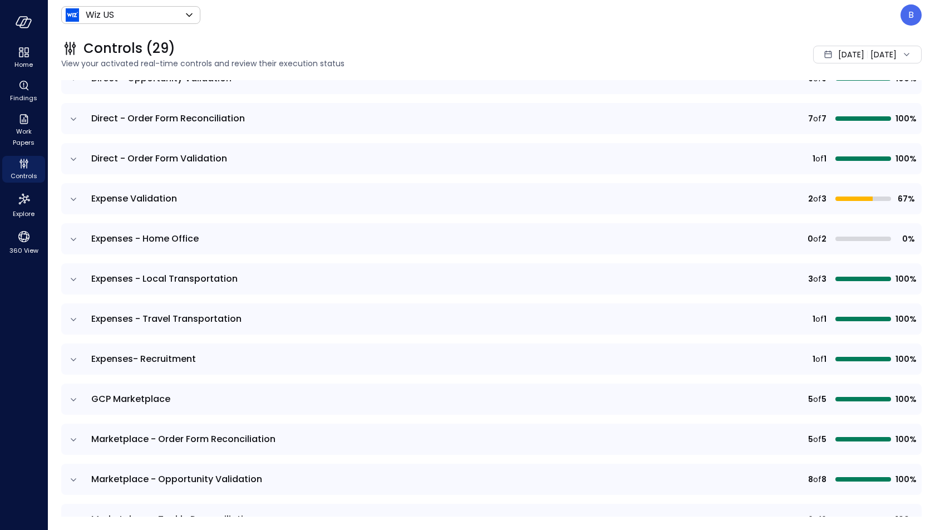
scroll to position [293, 0]
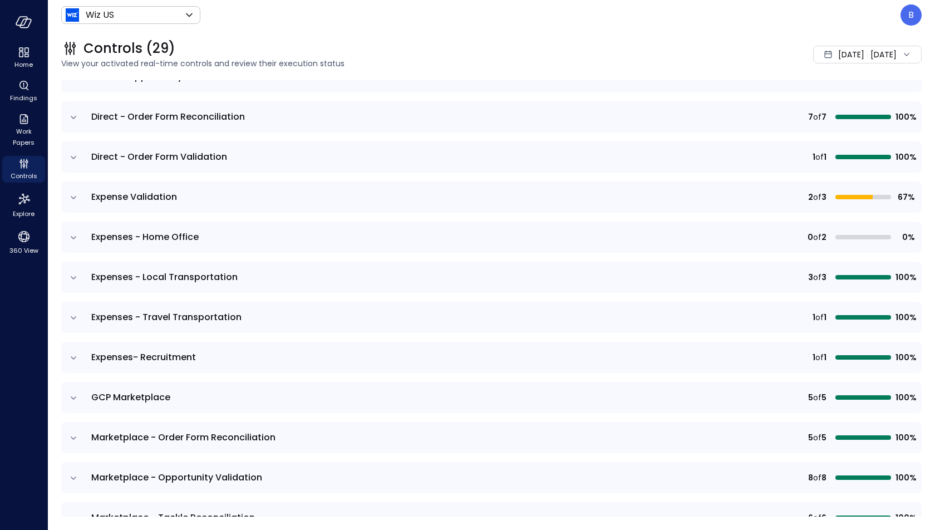
click at [72, 237] on icon "expand row" at bounding box center [73, 237] width 11 height 11
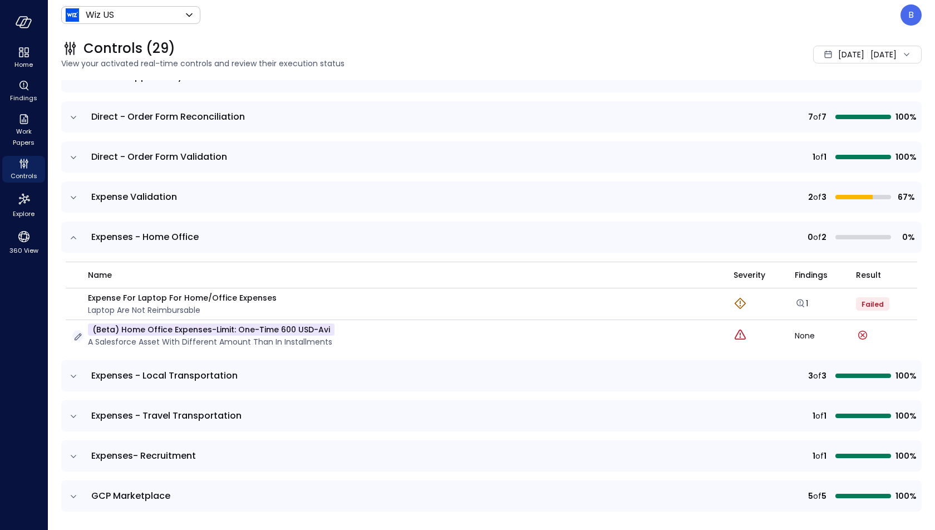
click at [77, 334] on icon "button" at bounding box center [78, 336] width 7 height 7
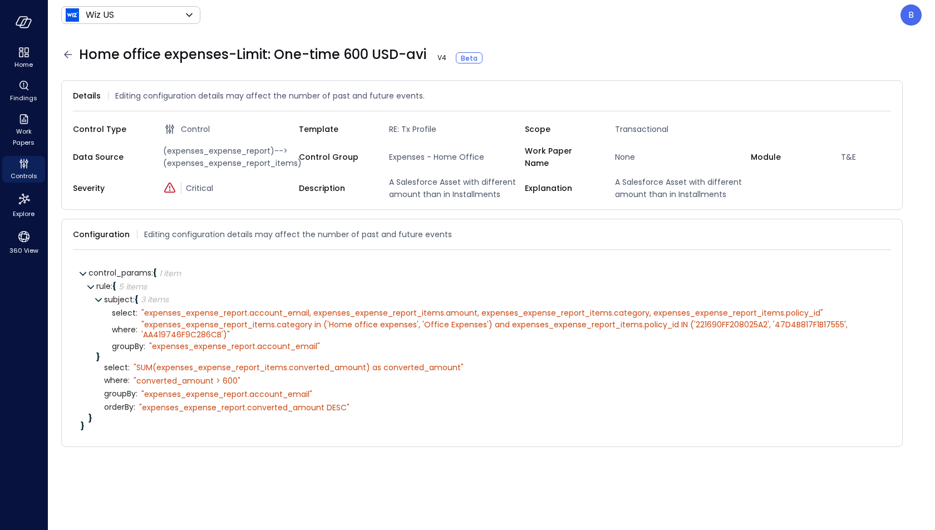
click at [68, 53] on icon at bounding box center [67, 54] width 13 height 13
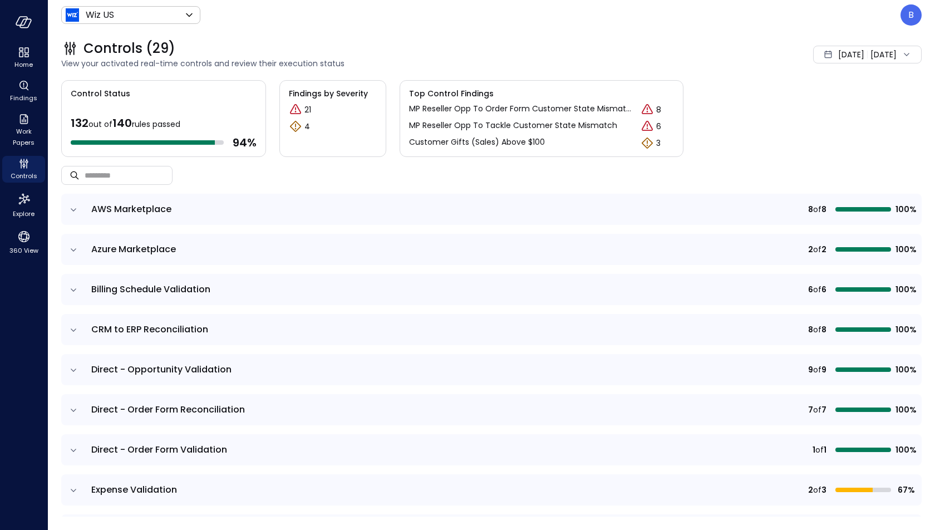
click at [70, 247] on icon "expand row" at bounding box center [73, 249] width 11 height 11
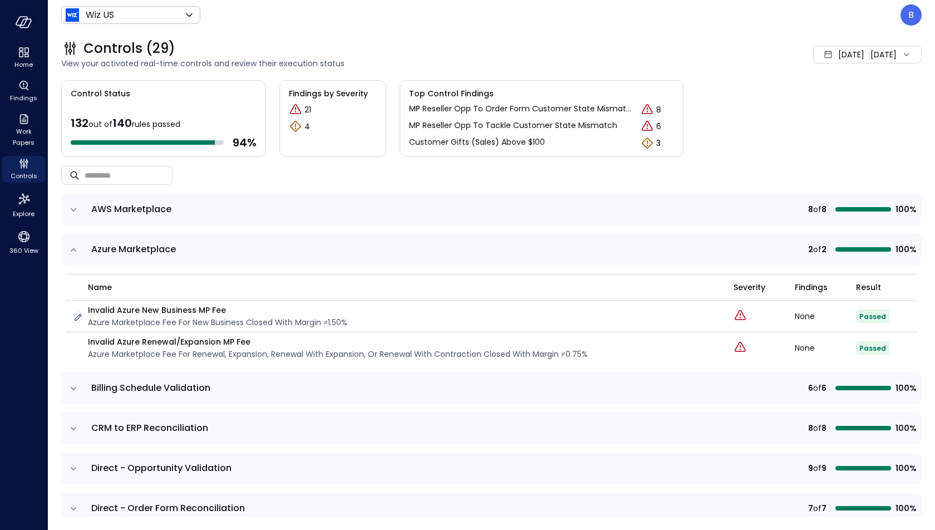
click at [81, 316] on icon "button" at bounding box center [77, 317] width 11 height 11
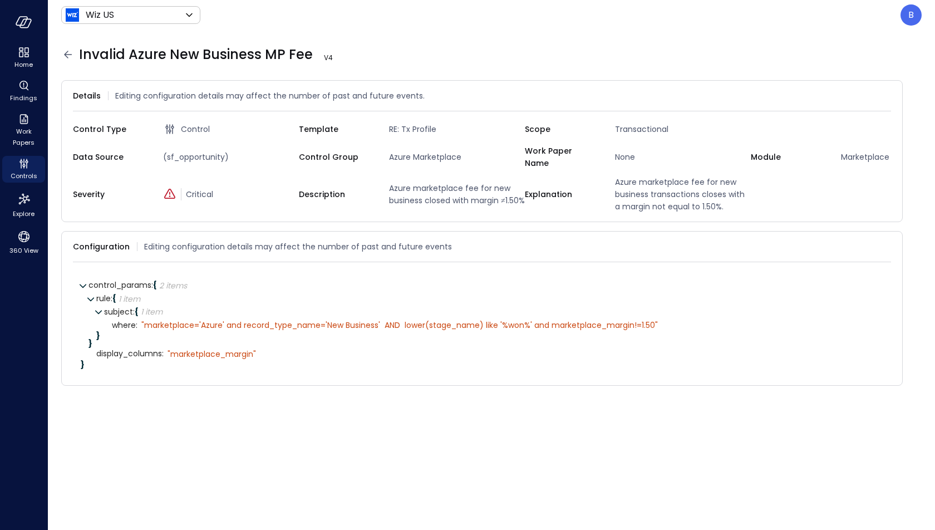
click at [119, 349] on span "display_columns :" at bounding box center [129, 353] width 67 height 8
click at [92, 295] on icon at bounding box center [91, 299] width 8 height 8
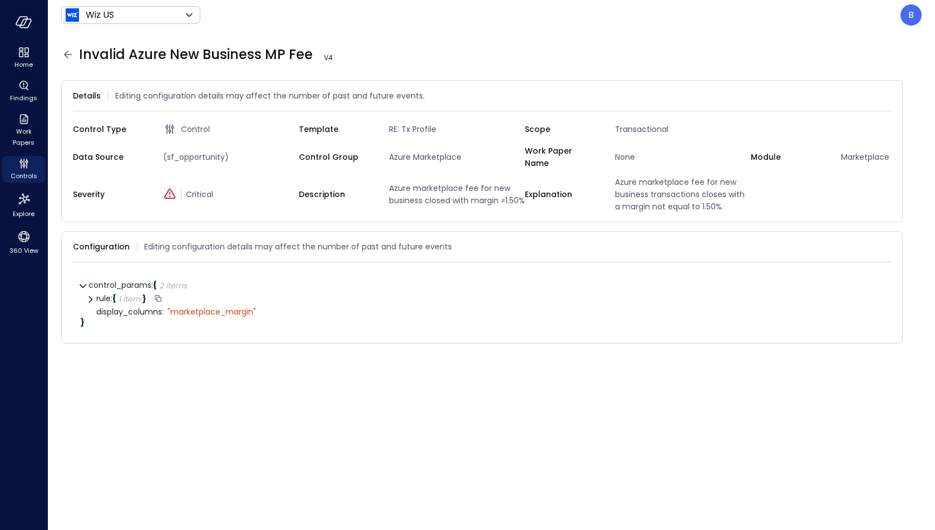
click at [92, 295] on icon at bounding box center [90, 299] width 8 height 8
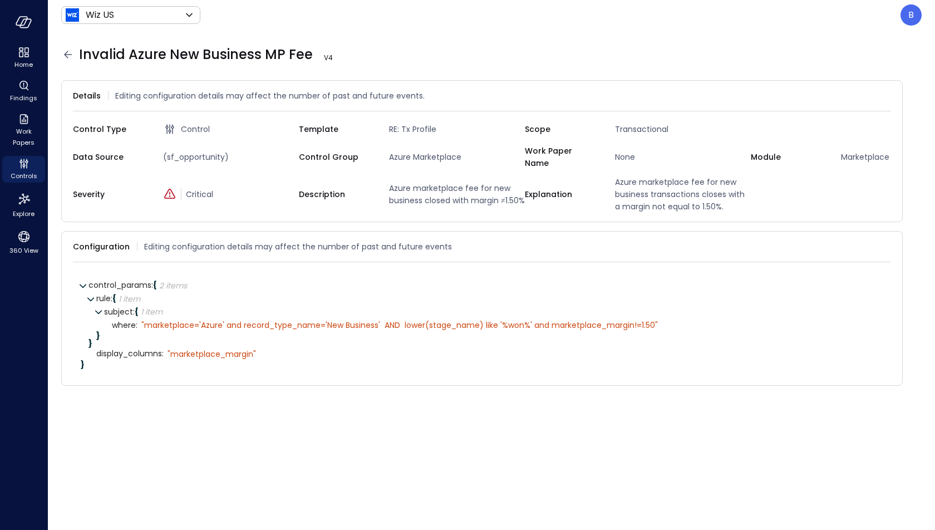
click at [63, 55] on icon at bounding box center [67, 54] width 13 height 13
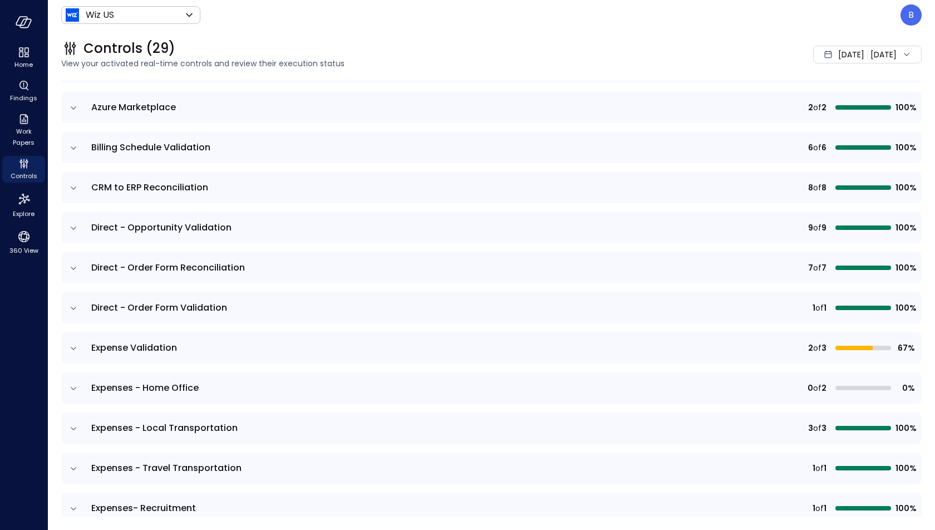
scroll to position [146, 0]
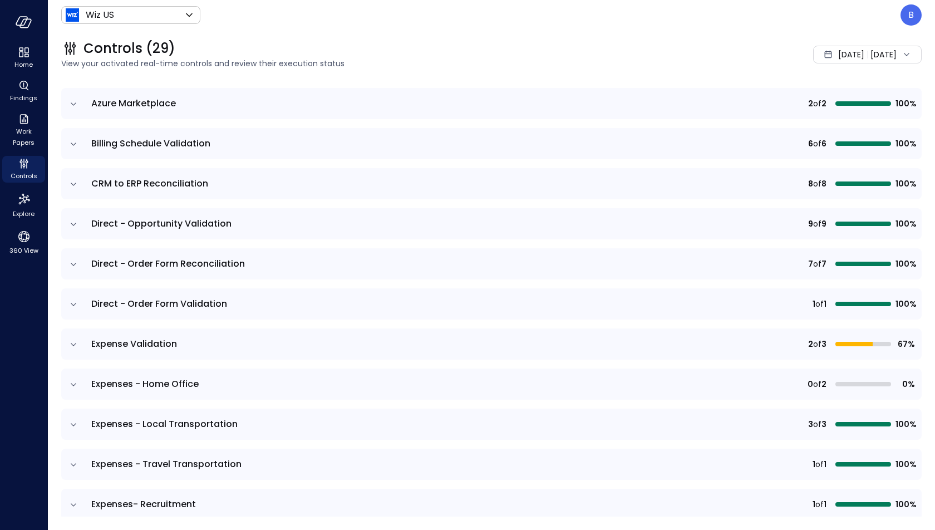
click at [76, 385] on icon "expand row" at bounding box center [73, 384] width 11 height 11
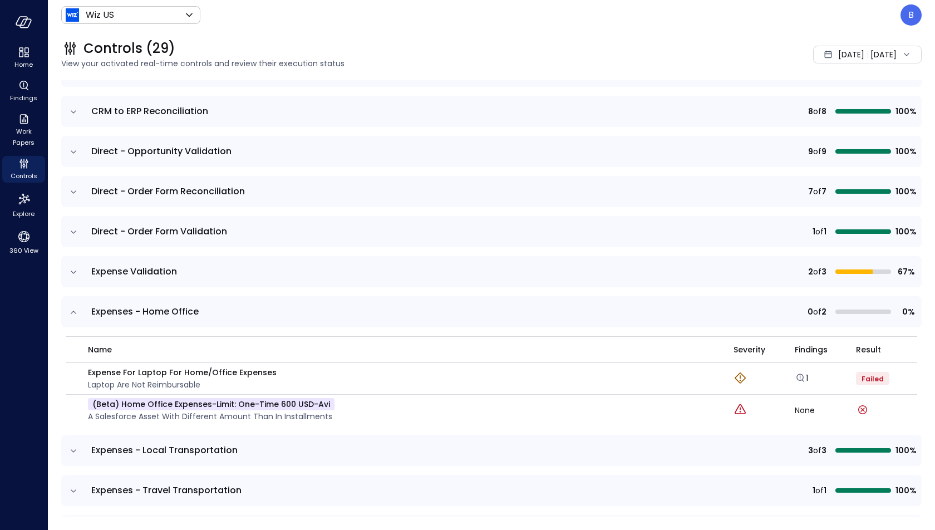
scroll to position [219, 0]
drag, startPoint x: 579, startPoint y: 415, endPoint x: 368, endPoint y: 415, distance: 210.9
click at [369, 415] on div "(beta) Home office expenses-Limit: One-time 600 USD-avi A Salesforce Asset with…" at bounding box center [396, 409] width 648 height 24
click at [76, 409] on icon "button" at bounding box center [78, 410] width 7 height 7
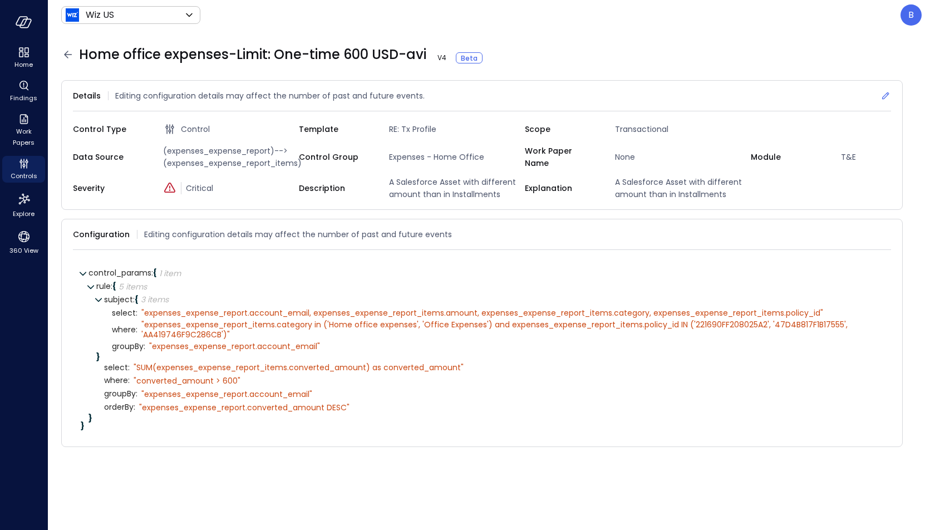
click at [886, 90] on icon at bounding box center [885, 95] width 11 height 11
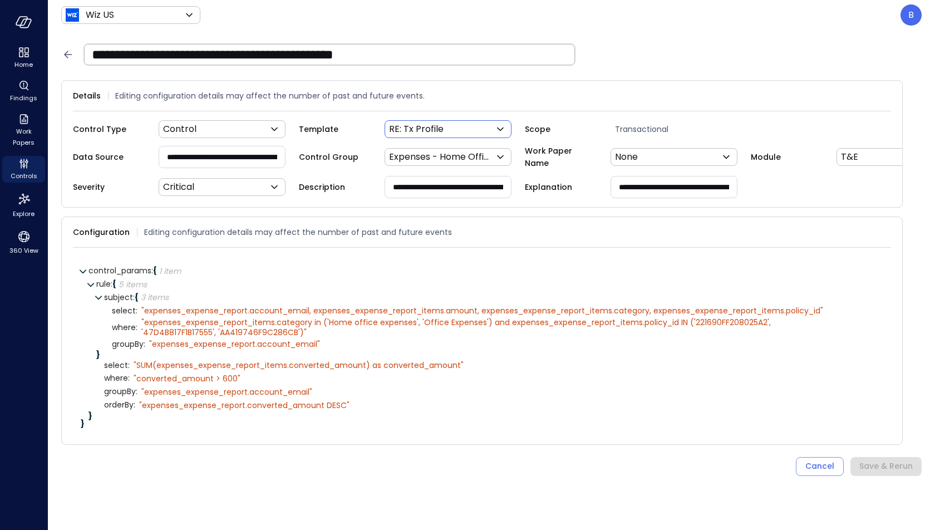
click at [440, 129] on body "**********" at bounding box center [467, 265] width 935 height 530
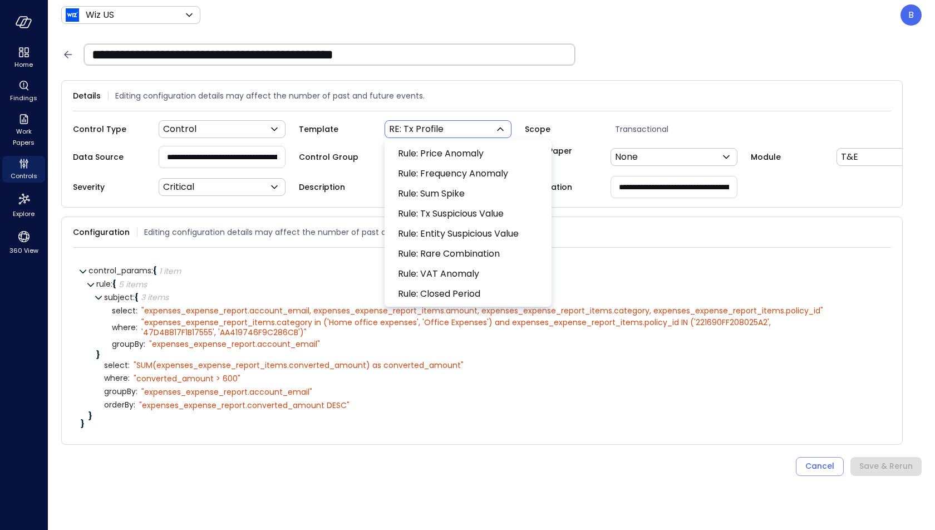
scroll to position [268, 0]
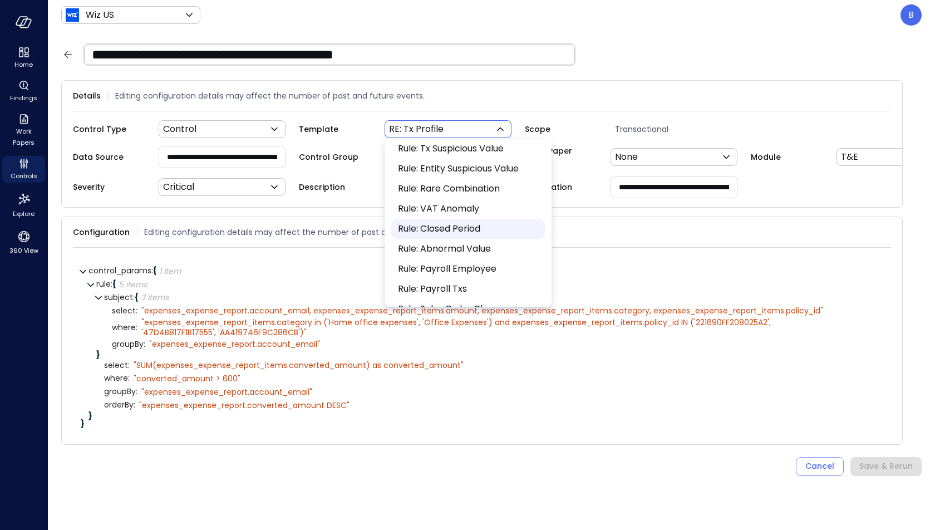
click at [433, 229] on span "Rule: Closed Period" at bounding box center [467, 228] width 138 height 13
type input "***"
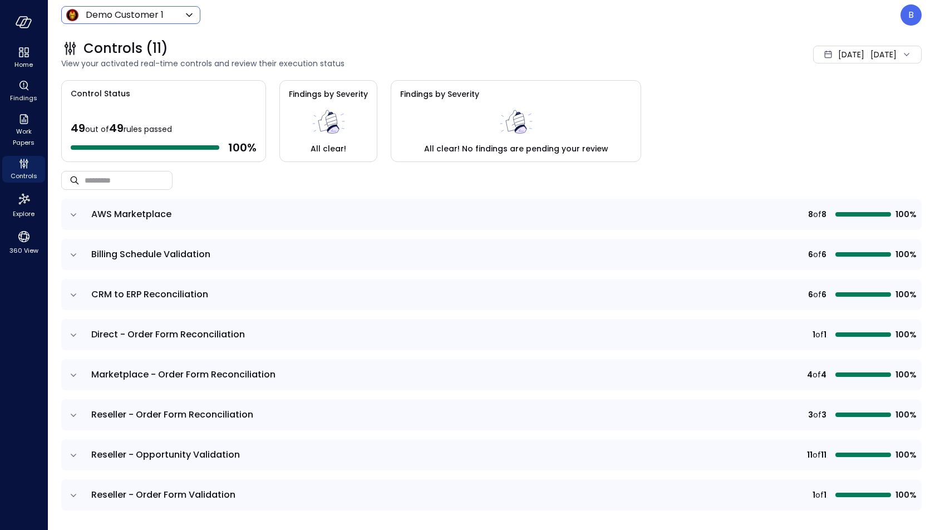
click at [165, 16] on body "Home Findings Work Papers Controls Explore 360 View Demo Customer 1 ***** ​ B C…" at bounding box center [467, 265] width 935 height 530
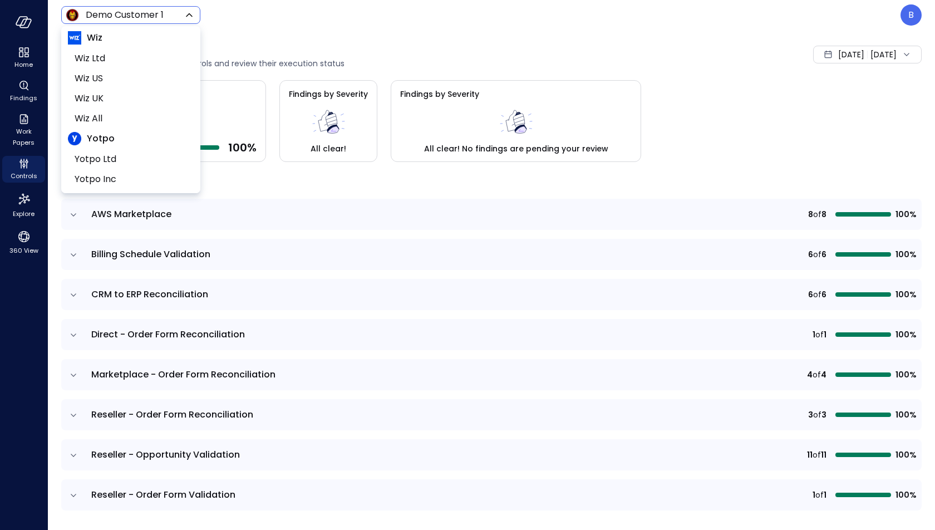
scroll to position [201, 0]
click at [131, 90] on li "Wiz US" at bounding box center [131, 85] width 126 height 20
type input "******"
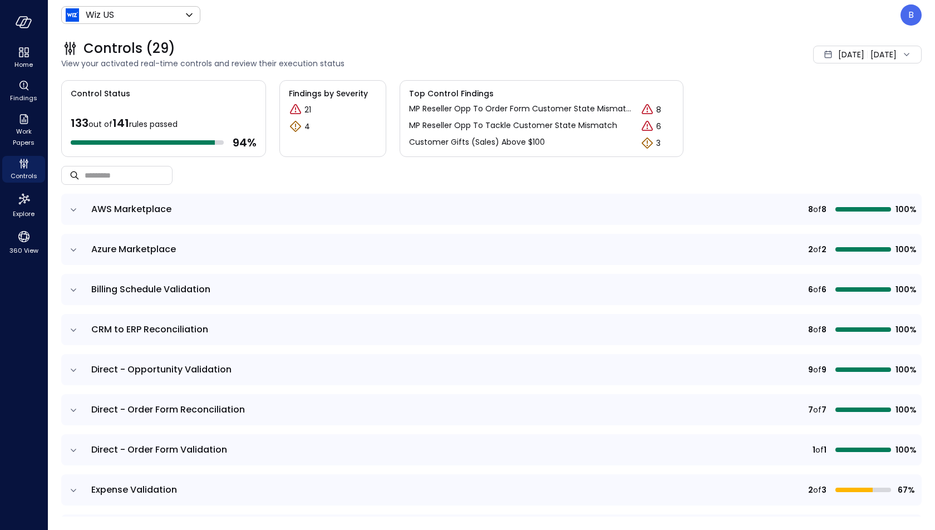
click at [68, 210] on icon "expand row" at bounding box center [73, 209] width 11 height 11
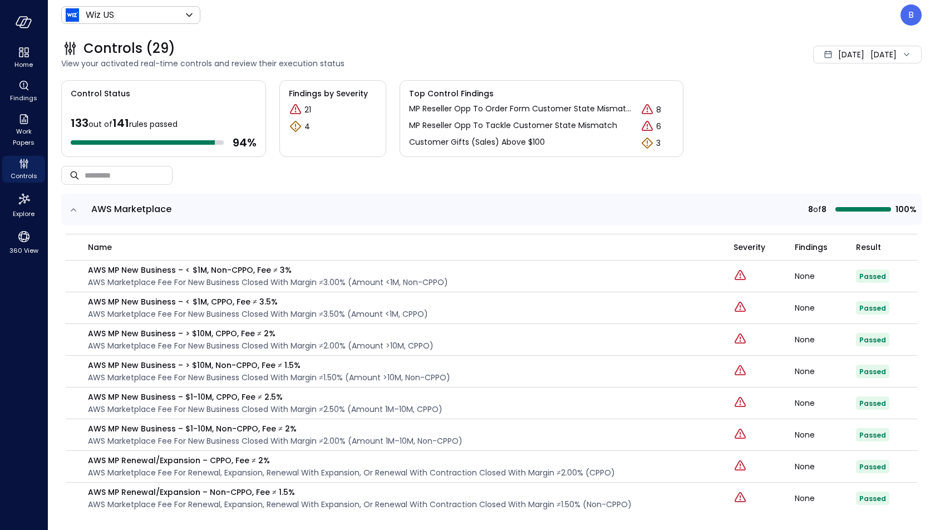
click at [79, 211] on td at bounding box center [72, 209] width 23 height 31
click at [76, 208] on icon "expand row" at bounding box center [73, 209] width 11 height 11
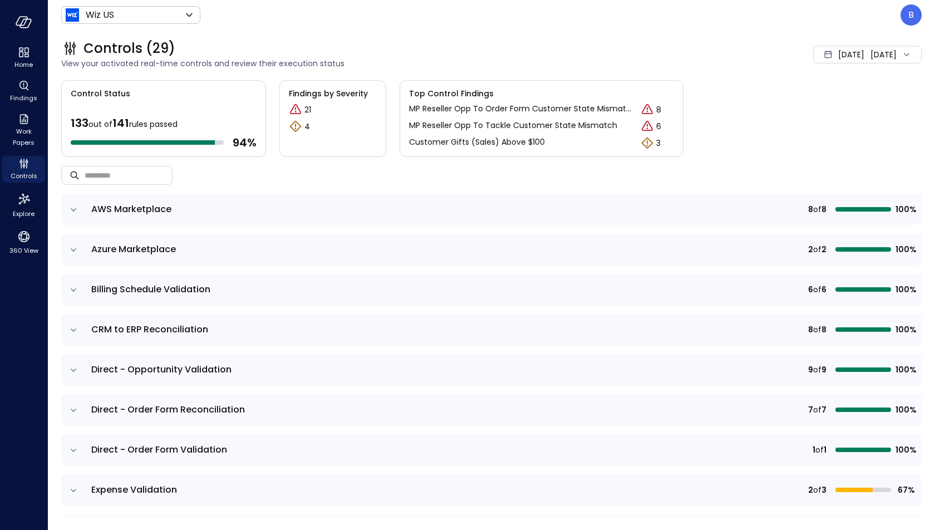
click at [76, 248] on icon "expand row" at bounding box center [73, 249] width 11 height 11
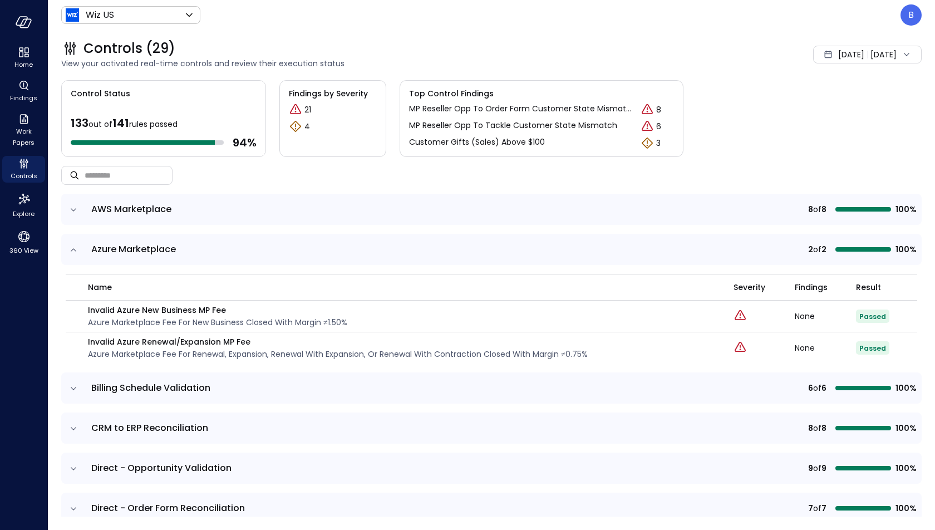
click at [76, 248] on icon "expand row" at bounding box center [73, 249] width 11 height 11
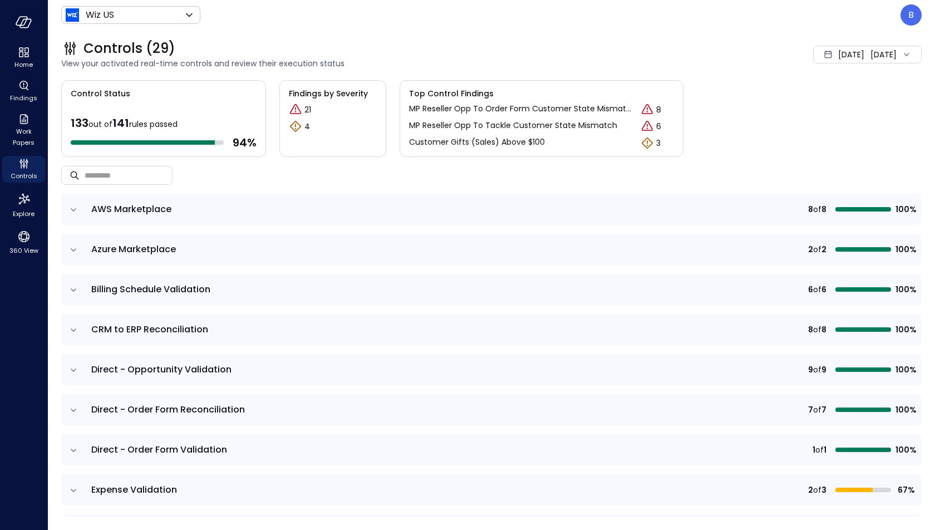
click at [76, 285] on icon "expand row" at bounding box center [73, 289] width 11 height 11
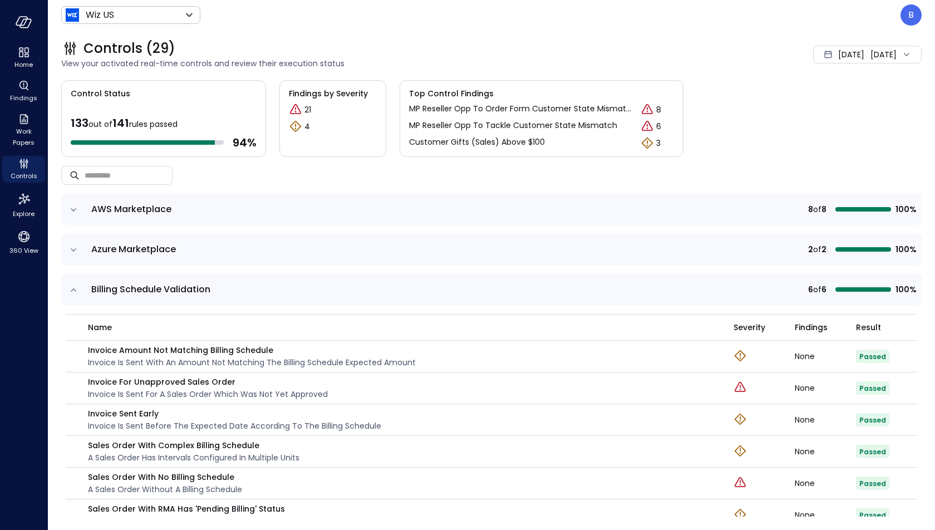
click at [76, 285] on icon "expand row" at bounding box center [73, 289] width 11 height 11
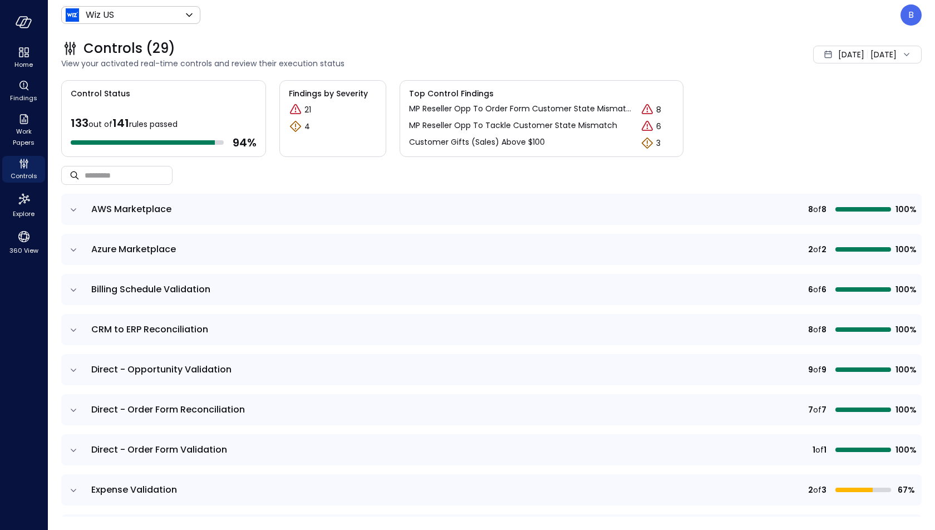
click at [76, 324] on icon "expand row" at bounding box center [73, 329] width 11 height 11
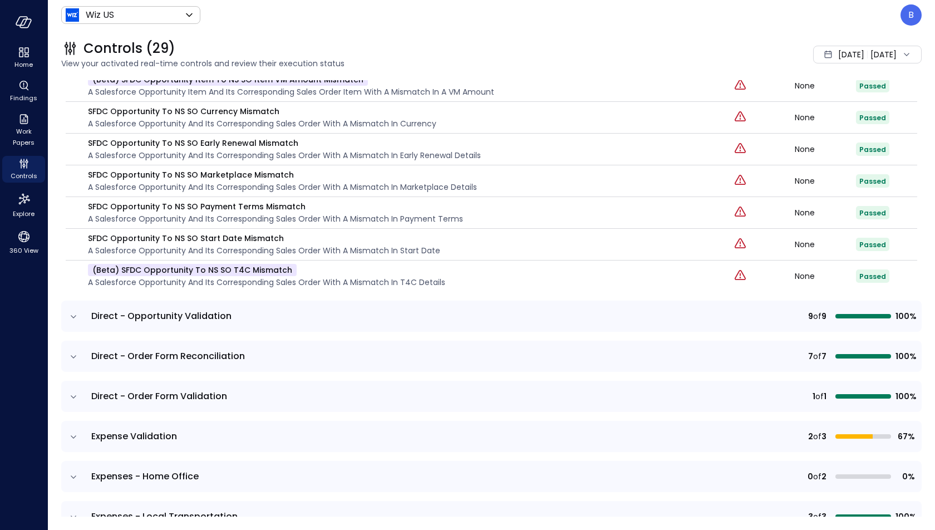
scroll to position [381, 0]
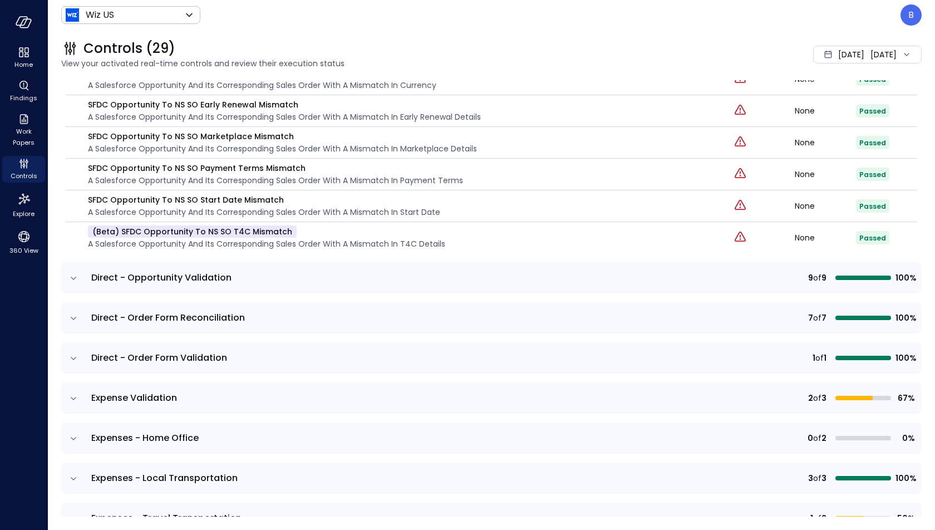
click at [76, 281] on td at bounding box center [72, 277] width 23 height 31
click at [72, 274] on icon "expand row" at bounding box center [73, 278] width 11 height 11
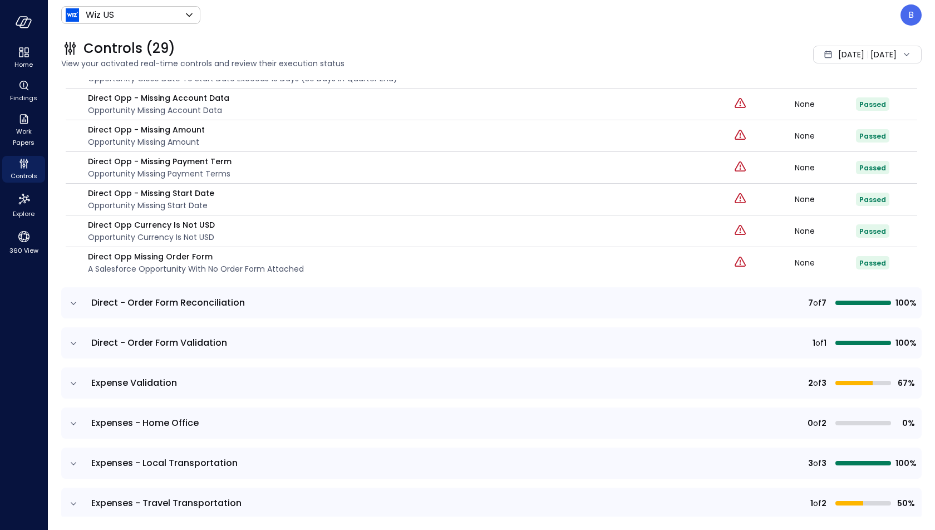
scroll to position [736, 0]
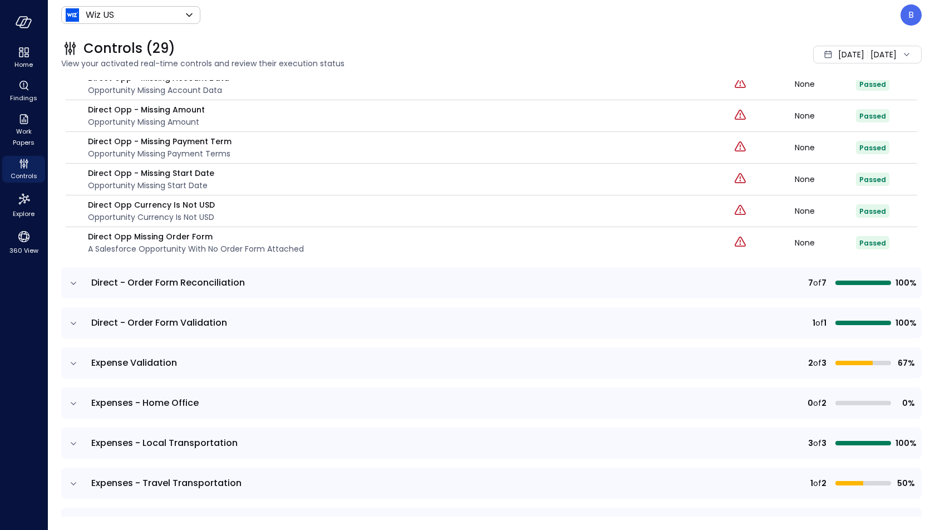
click at [73, 280] on icon "expand row" at bounding box center [73, 283] width 11 height 11
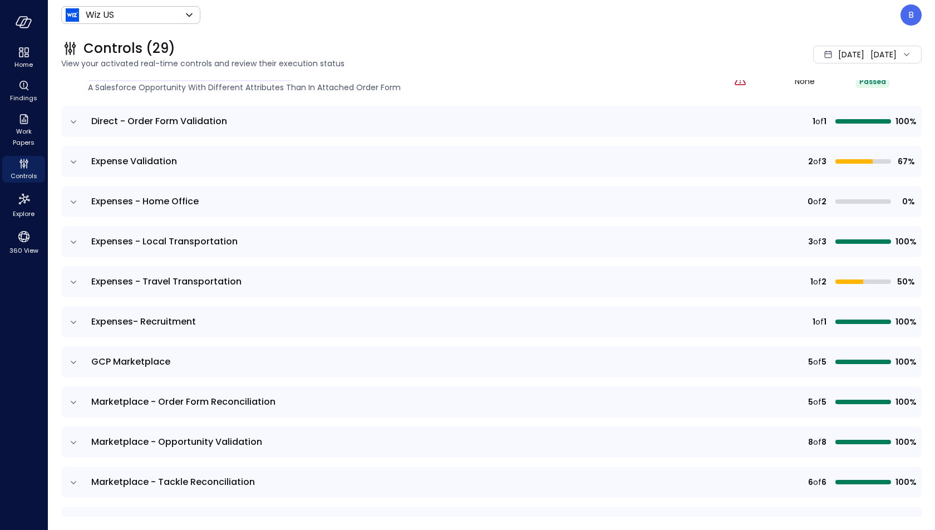
scroll to position [1199, 0]
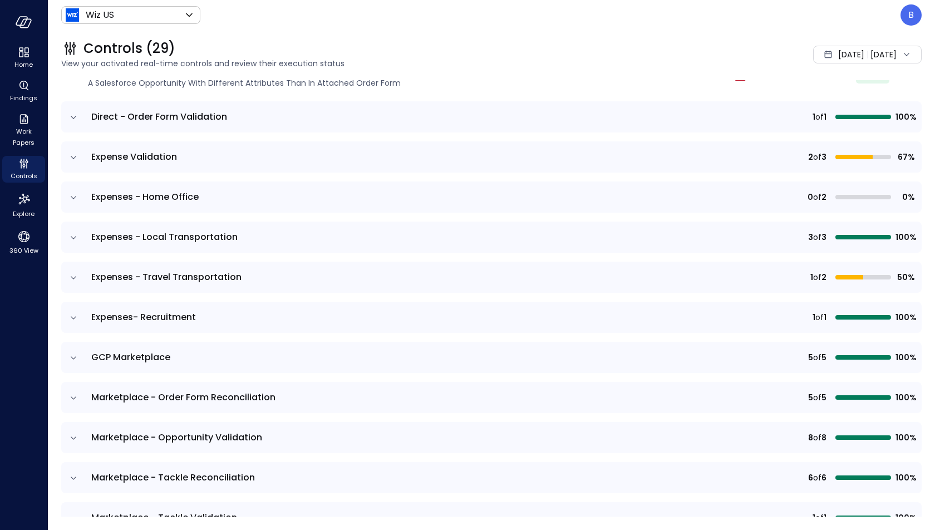
click at [76, 272] on icon "expand row" at bounding box center [73, 277] width 11 height 11
